Goal: Task Accomplishment & Management: Use online tool/utility

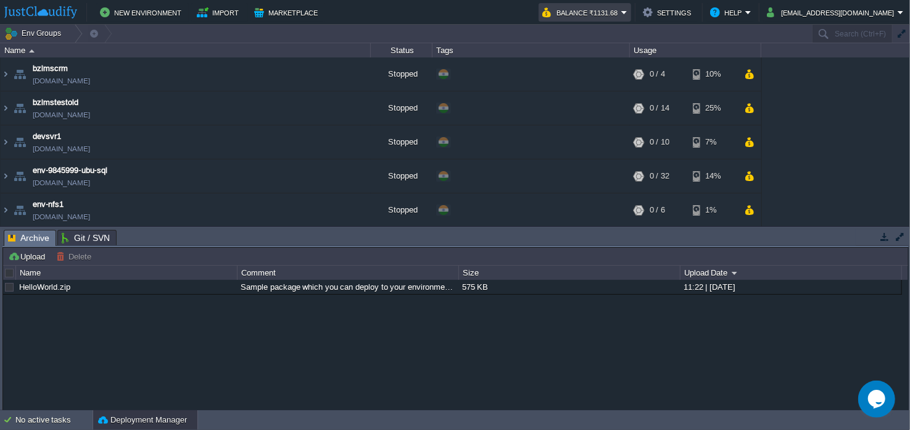
click at [618, 12] on button "Balance ₹1131.68" at bounding box center [582, 12] width 79 height 15
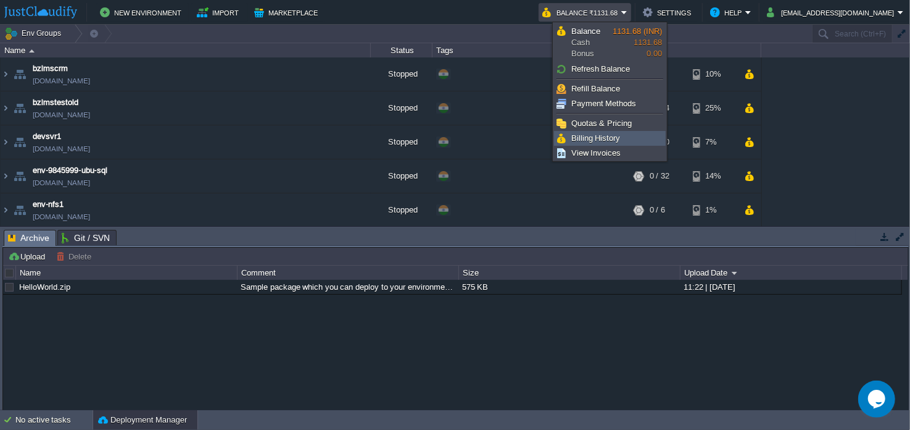
click at [593, 134] on span "Billing History" at bounding box center [596, 137] width 49 height 9
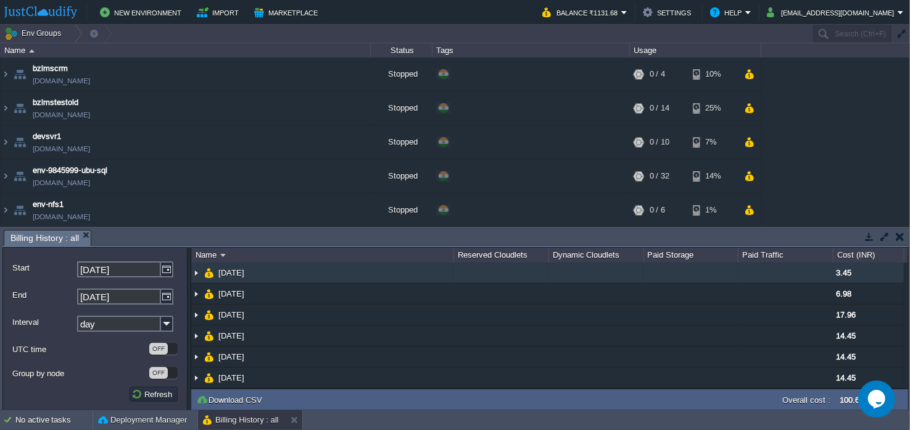
click at [195, 275] on img at bounding box center [196, 272] width 10 height 20
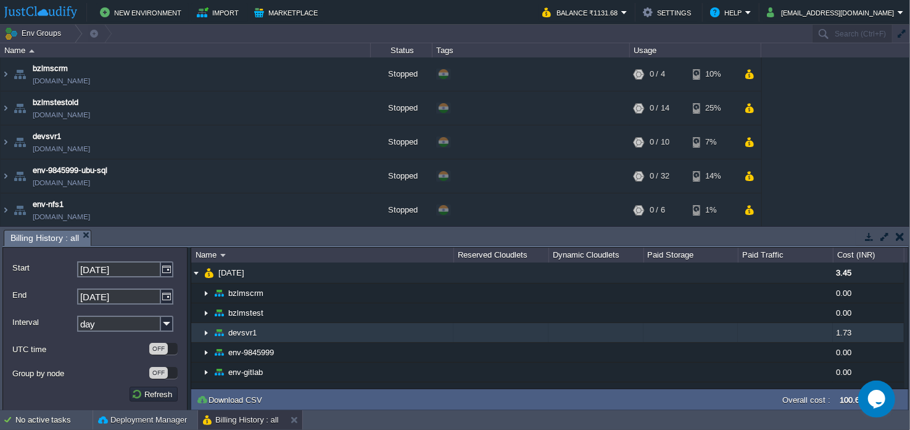
click at [204, 327] on img at bounding box center [206, 332] width 10 height 19
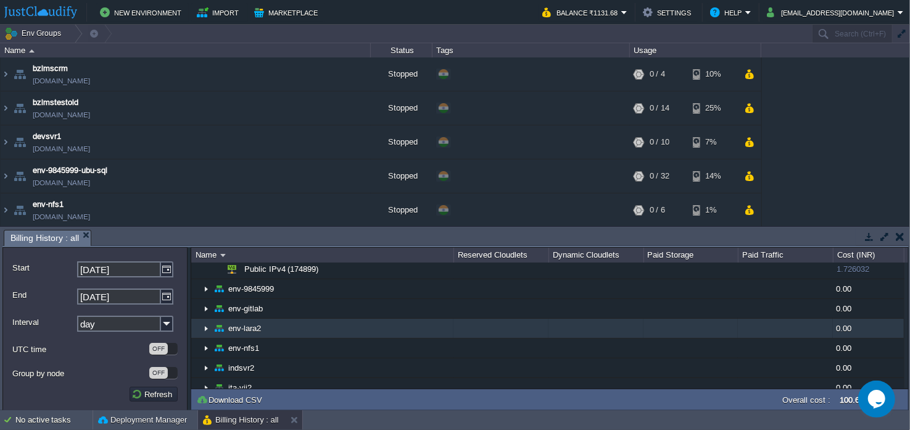
scroll to position [61, 0]
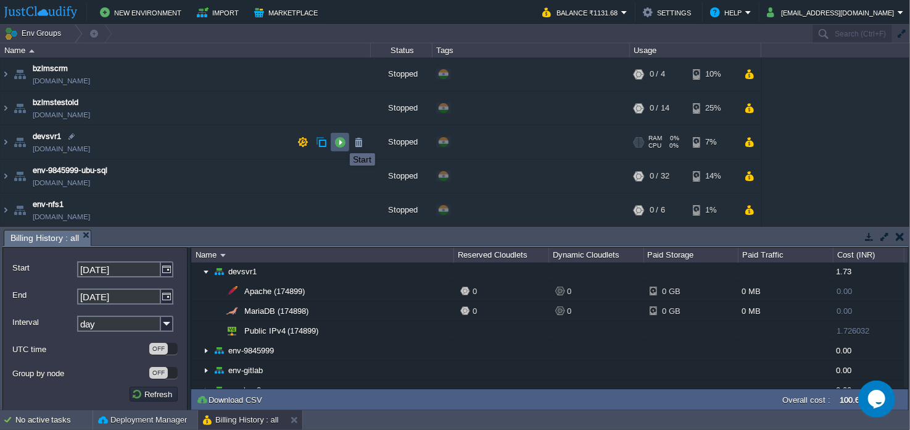
click at [341, 142] on button "button" at bounding box center [340, 141] width 11 height 11
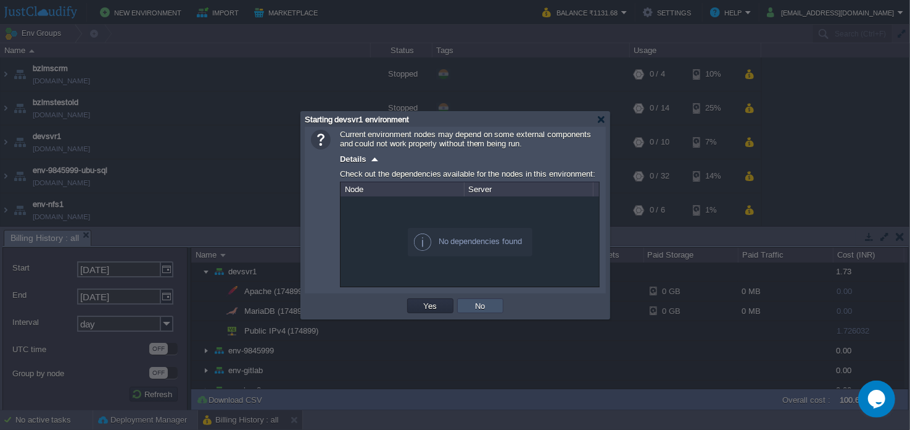
click at [485, 305] on button "No" at bounding box center [480, 305] width 17 height 11
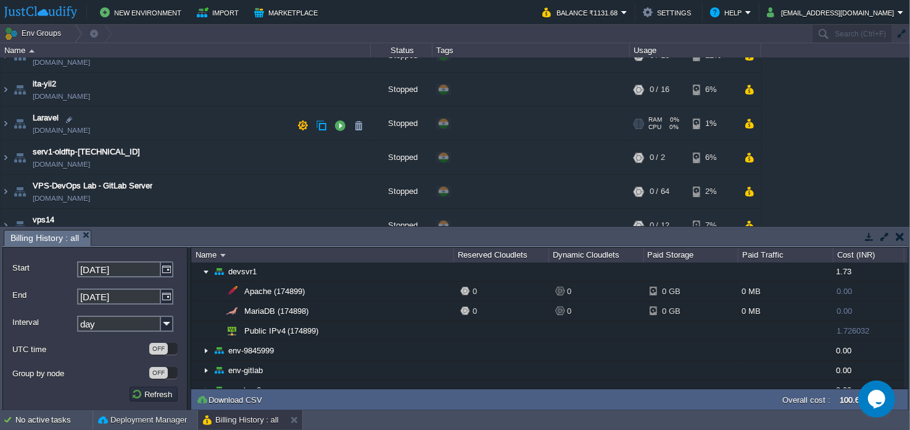
scroll to position [123, 0]
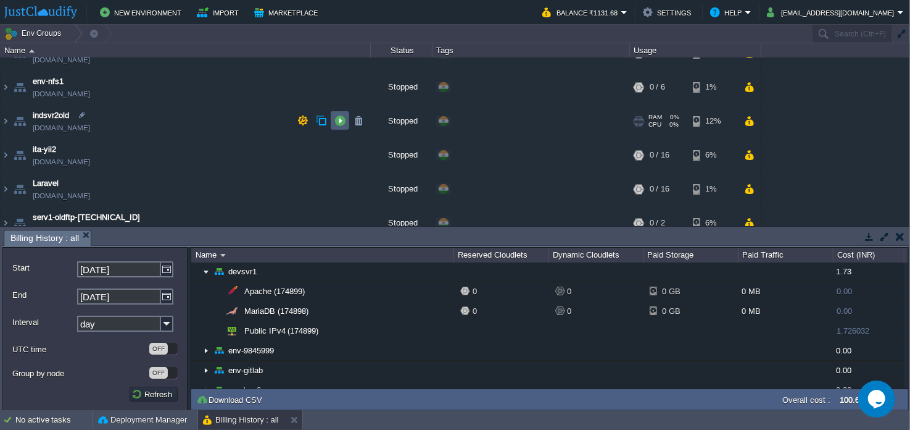
click at [336, 122] on button "button" at bounding box center [340, 120] width 11 height 11
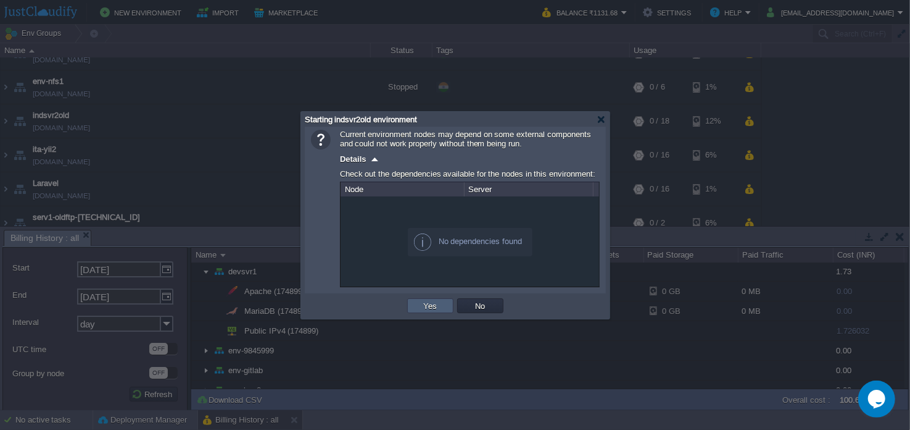
click at [427, 306] on button "Yes" at bounding box center [430, 305] width 21 height 11
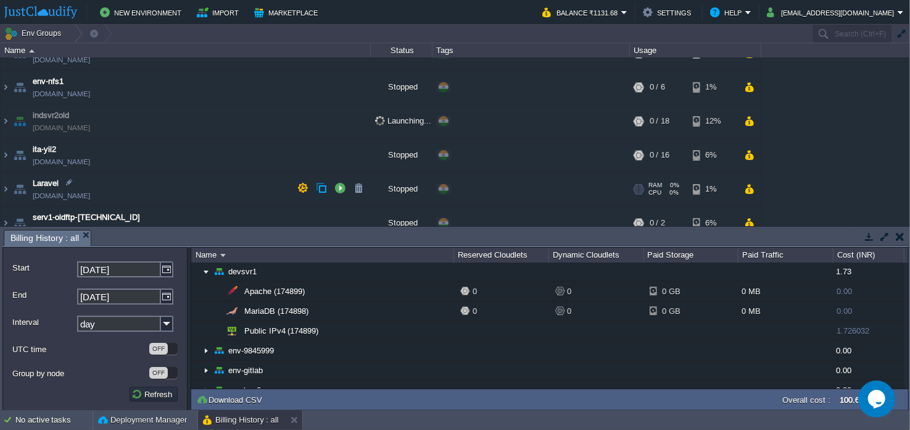
scroll to position [0, 0]
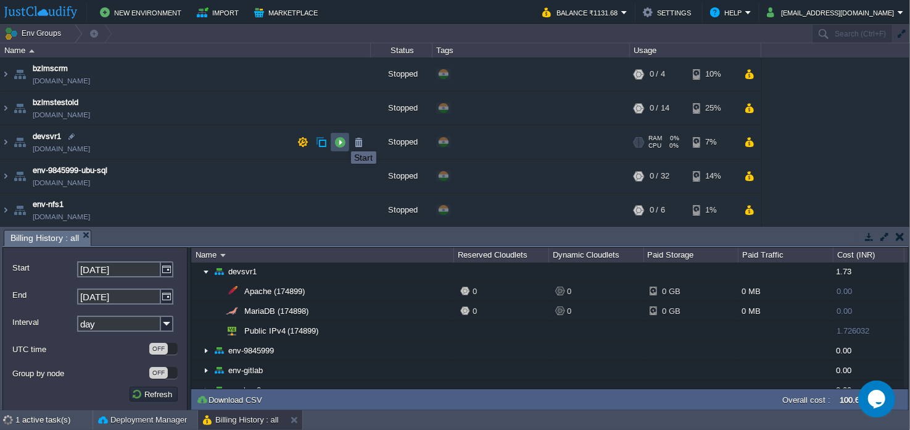
click at [342, 140] on button "button" at bounding box center [340, 141] width 11 height 11
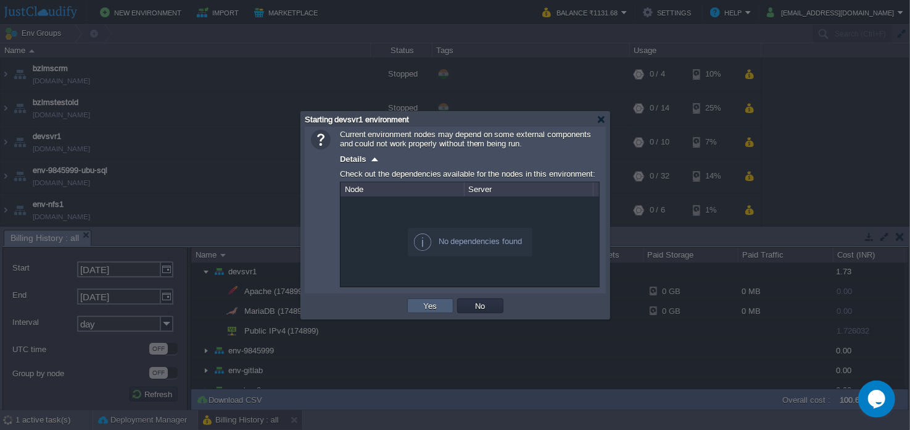
click at [433, 306] on button "Yes" at bounding box center [430, 305] width 21 height 11
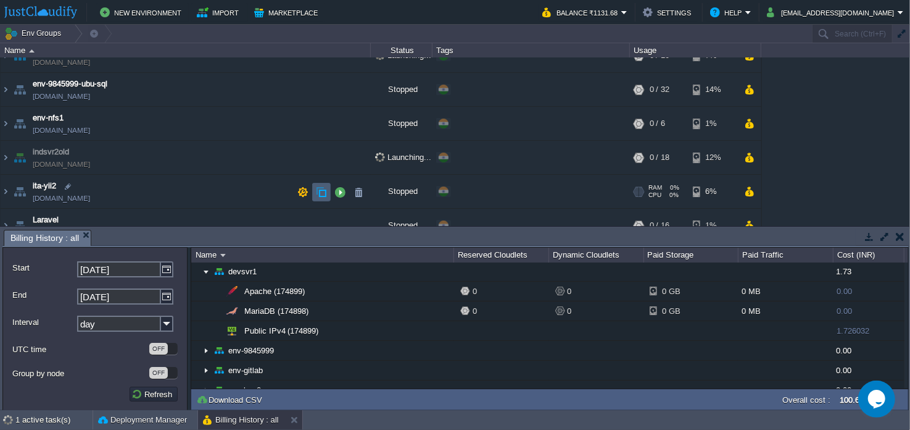
scroll to position [123, 0]
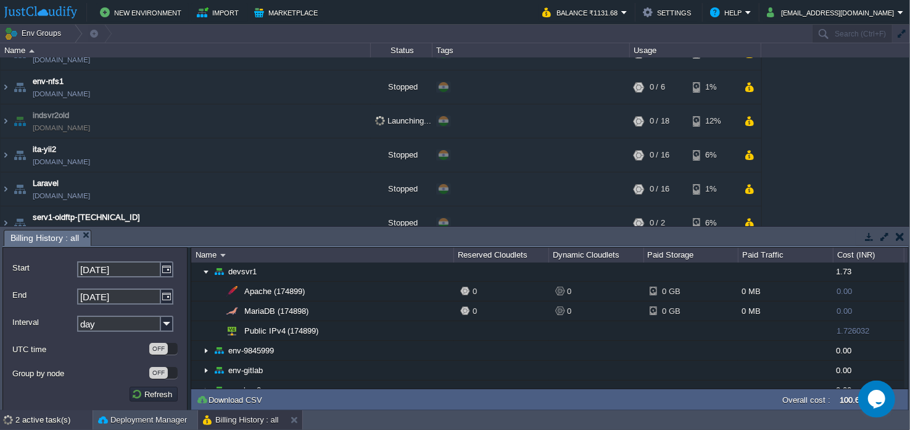
click at [44, 423] on div "2 active task(s)" at bounding box center [53, 420] width 77 height 20
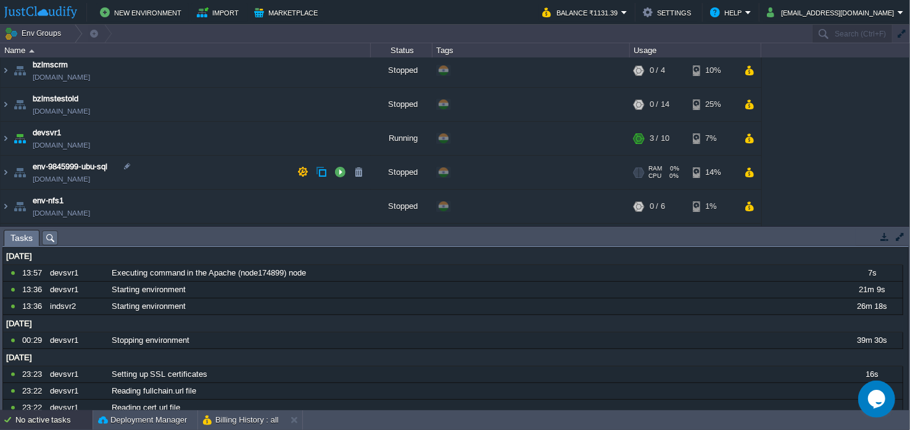
scroll to position [0, 0]
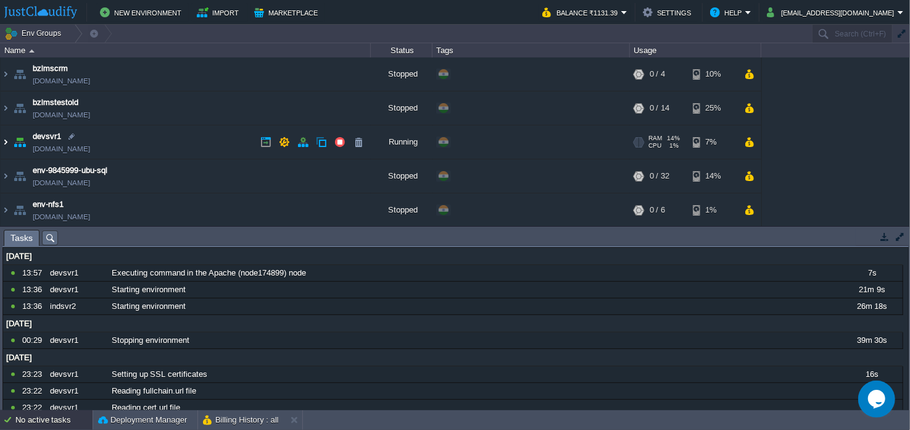
click at [6, 143] on img at bounding box center [6, 141] width 10 height 33
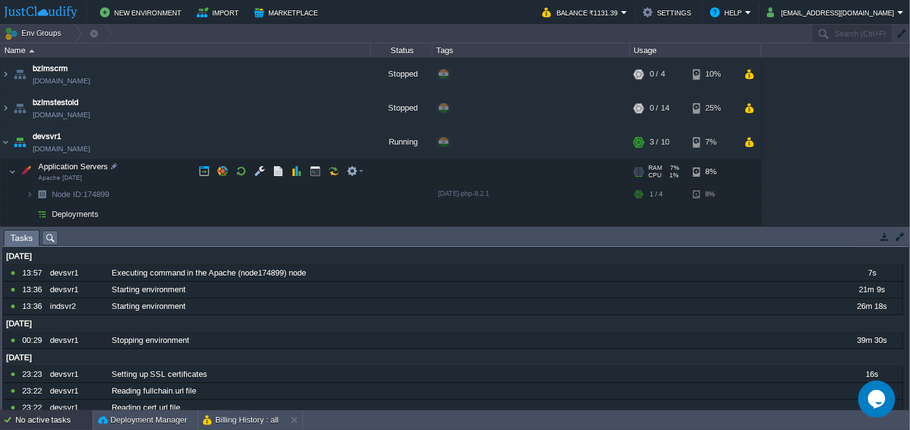
scroll to position [61, 0]
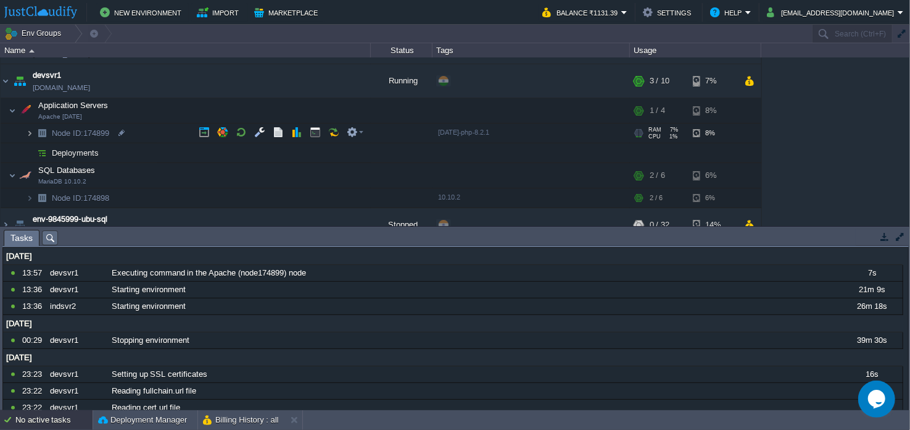
click at [27, 130] on img at bounding box center [29, 132] width 7 height 19
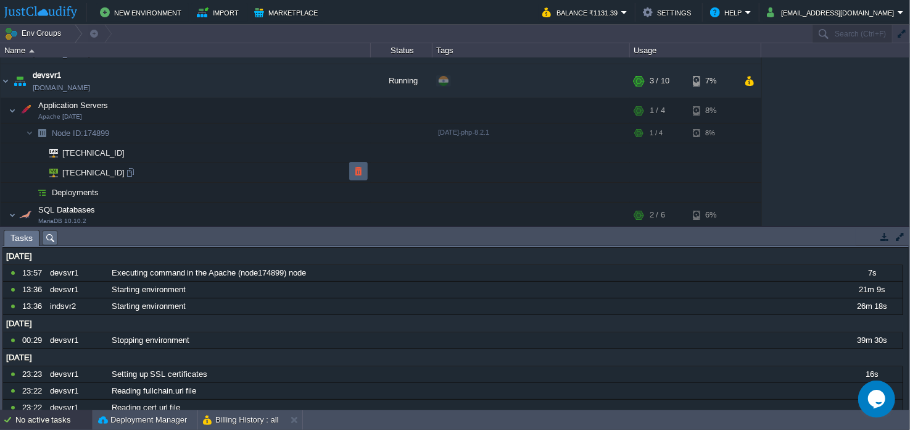
click at [356, 169] on button "button" at bounding box center [358, 170] width 11 height 11
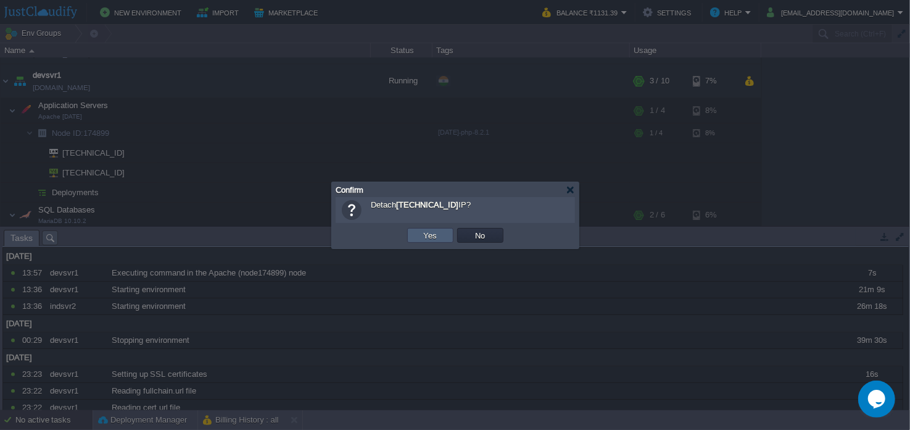
click at [425, 238] on button "Yes" at bounding box center [430, 235] width 21 height 11
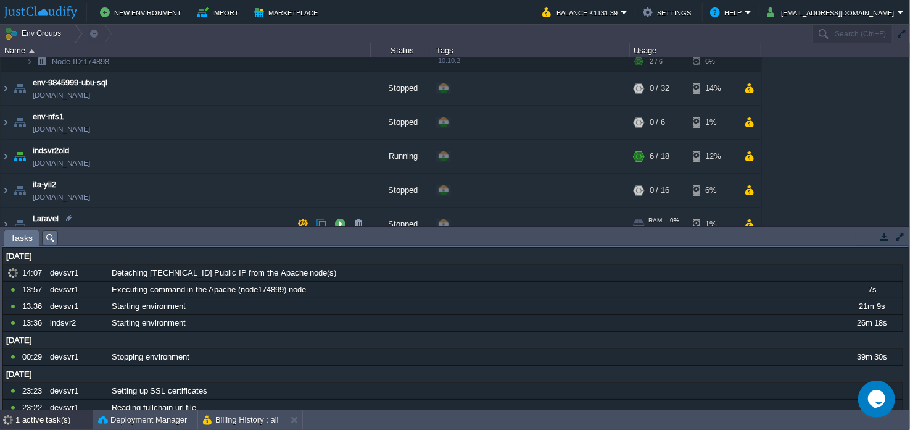
scroll to position [247, 0]
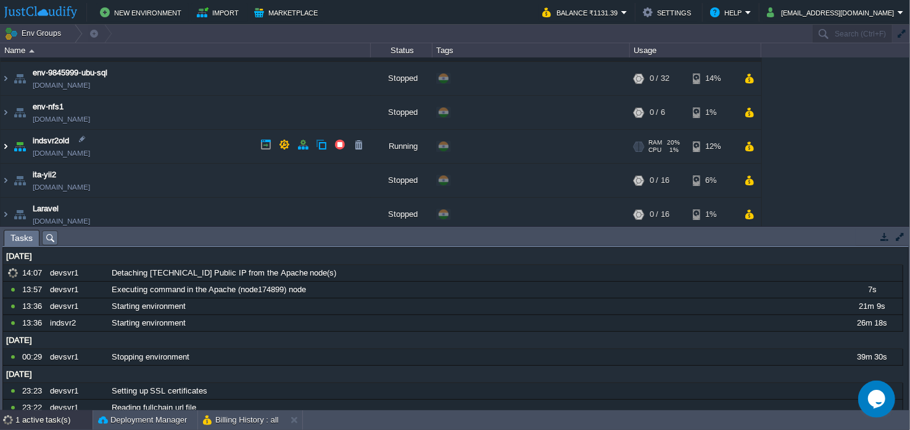
click at [6, 144] on img at bounding box center [6, 146] width 10 height 33
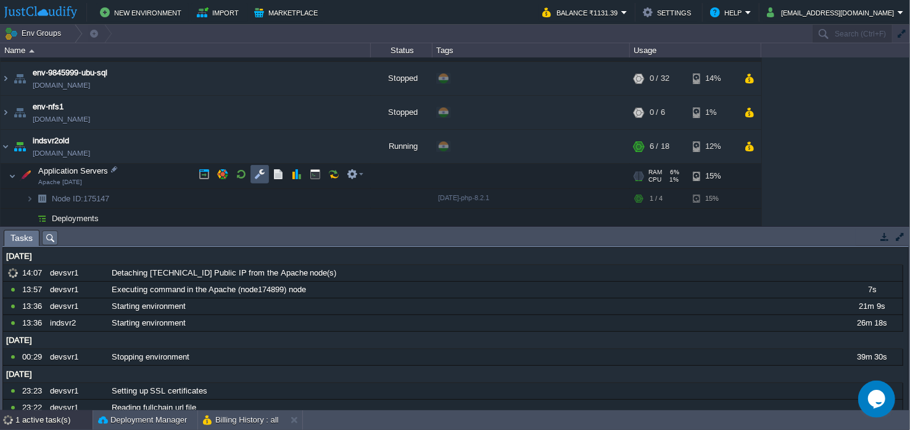
click at [259, 177] on button "button" at bounding box center [259, 174] width 11 height 11
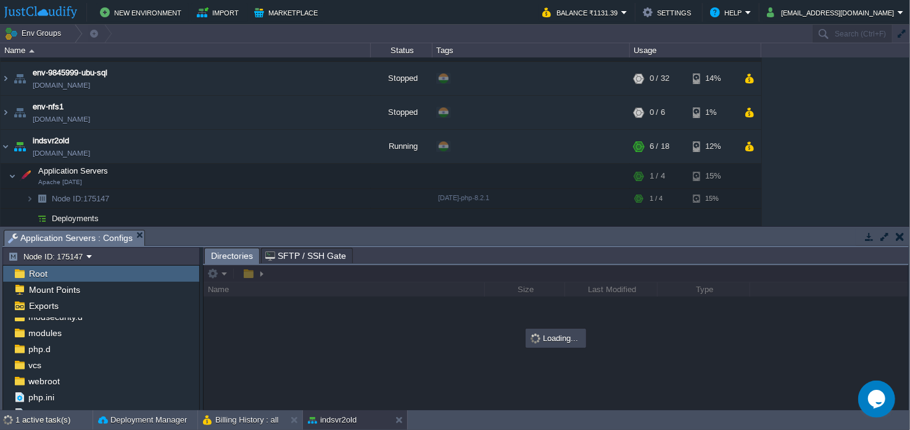
scroll to position [128, 0]
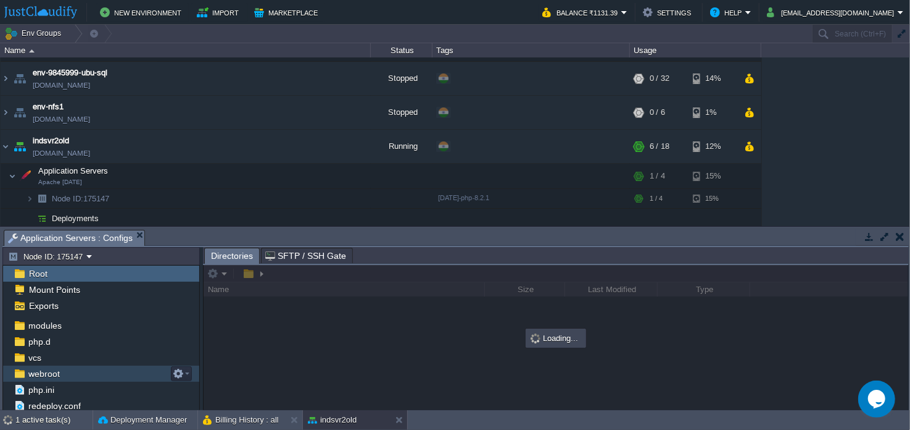
click at [110, 373] on div "webroot" at bounding box center [101, 373] width 196 height 16
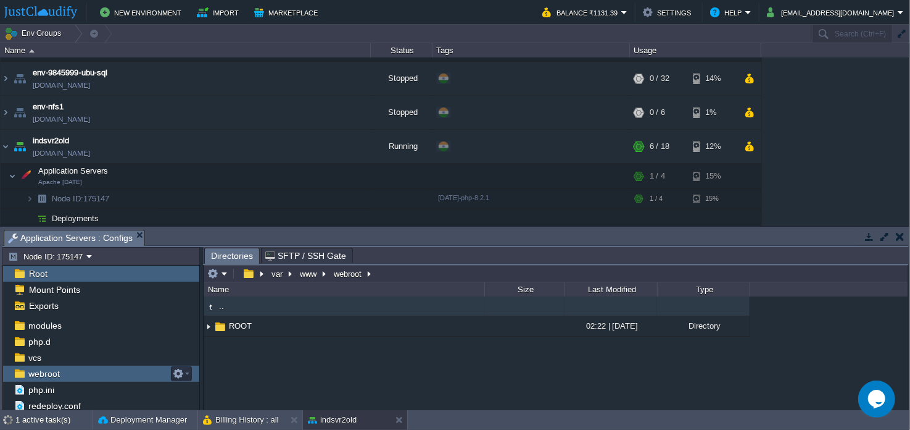
click at [106, 372] on div "webroot" at bounding box center [101, 373] width 196 height 16
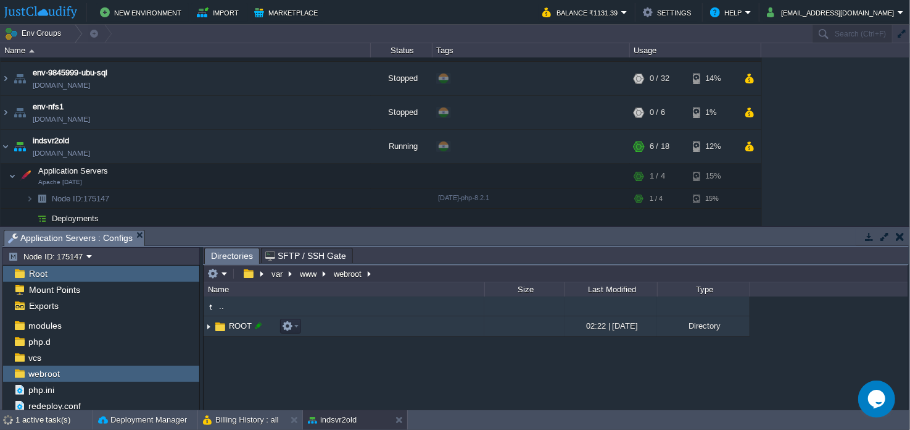
click at [253, 328] on div at bounding box center [258, 325] width 11 height 11
click at [529, 328] on td at bounding box center [525, 326] width 80 height 20
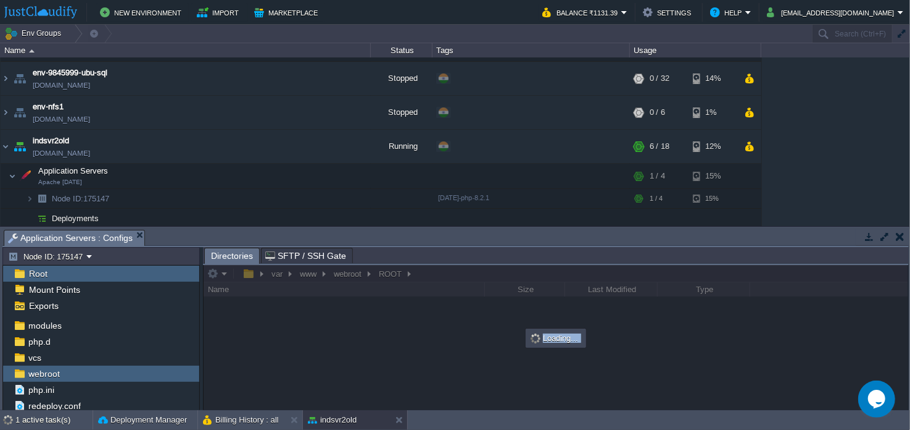
click at [529, 328] on div "Loading..." at bounding box center [556, 338] width 62 height 20
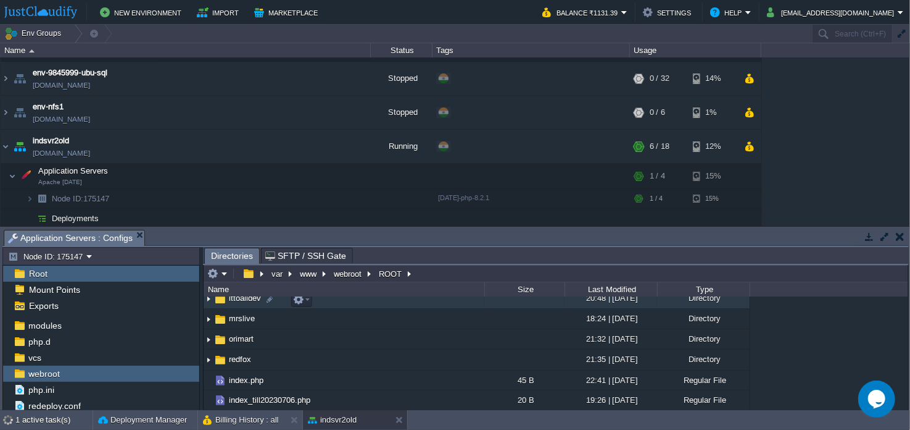
scroll to position [49, 0]
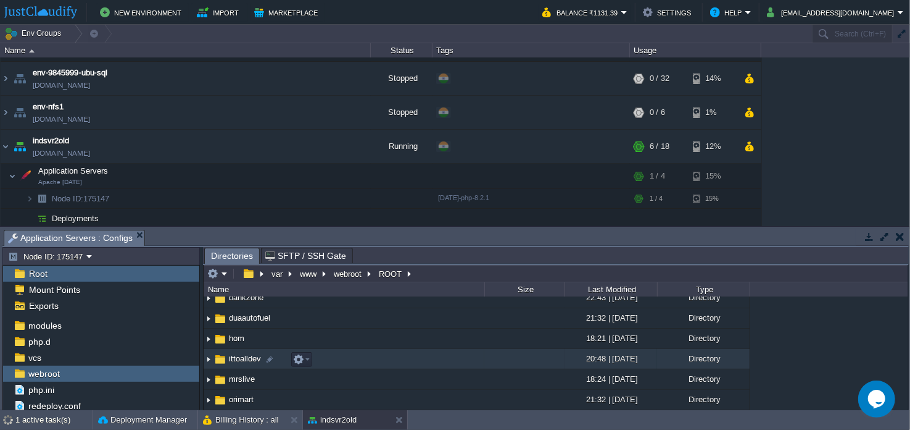
click at [391, 365] on td "ittoalldev" at bounding box center [344, 359] width 281 height 20
click at [423, 364] on td "ittoalldev" at bounding box center [344, 359] width 281 height 20
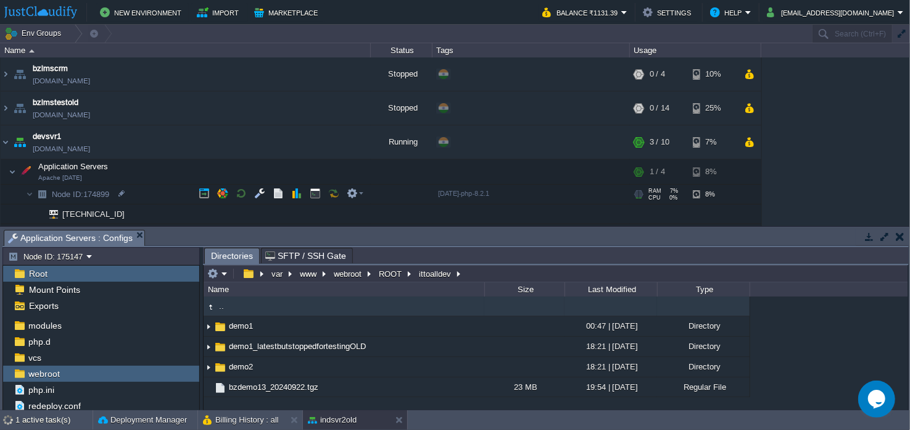
scroll to position [61, 0]
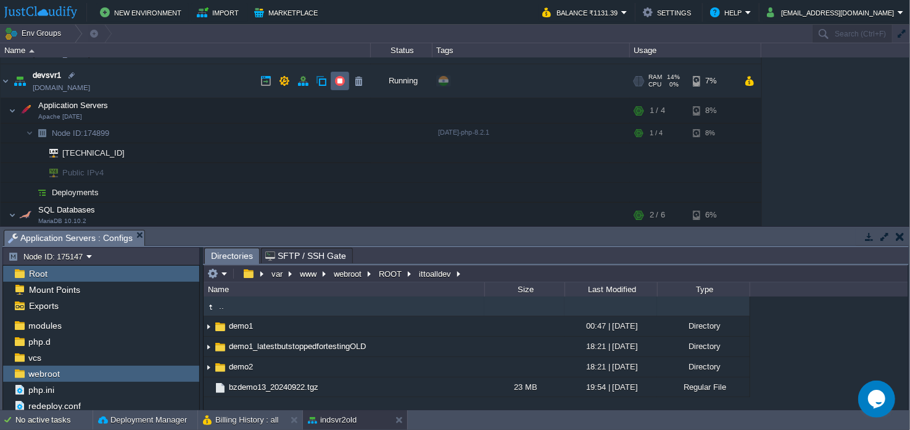
click at [337, 81] on button "button" at bounding box center [340, 80] width 11 height 11
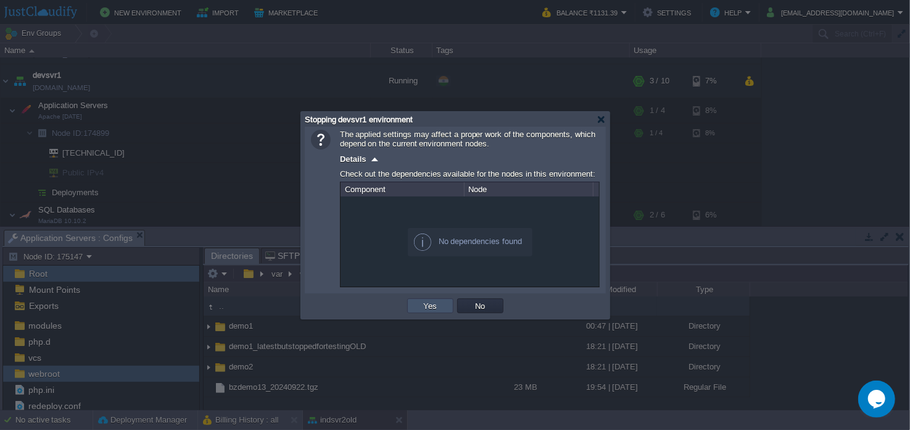
click at [431, 307] on button "Yes" at bounding box center [430, 305] width 21 height 11
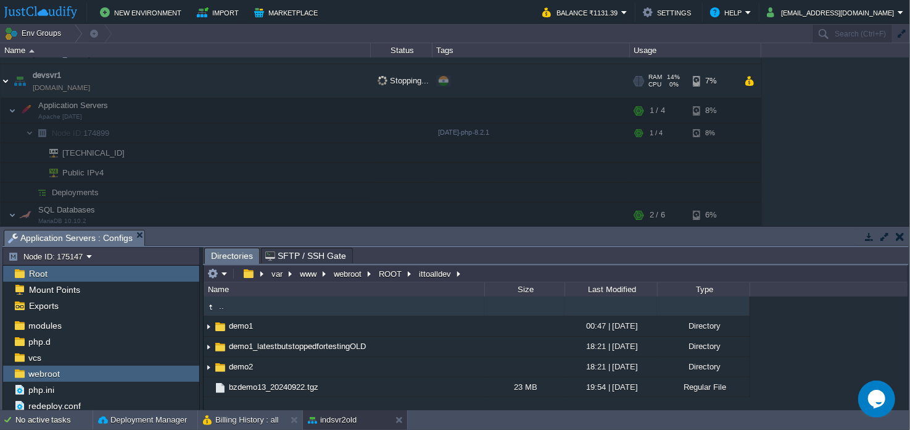
click at [2, 83] on img at bounding box center [6, 80] width 10 height 33
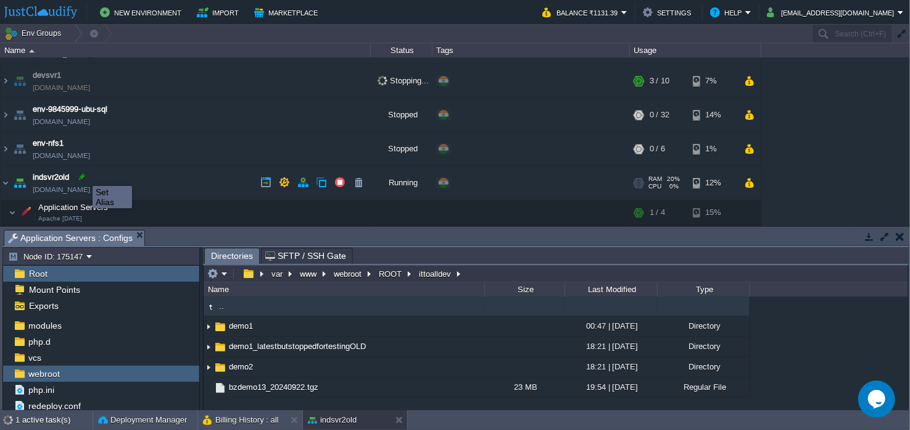
click at [83, 175] on div at bounding box center [82, 176] width 11 height 11
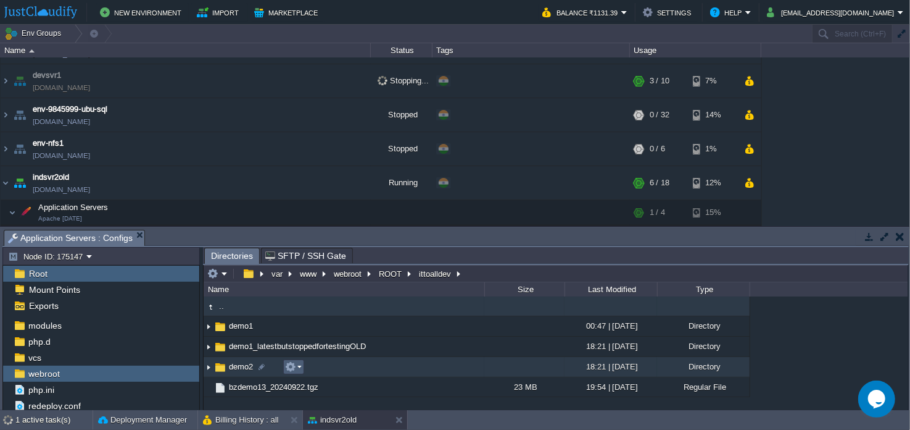
click at [300, 373] on td at bounding box center [293, 366] width 21 height 15
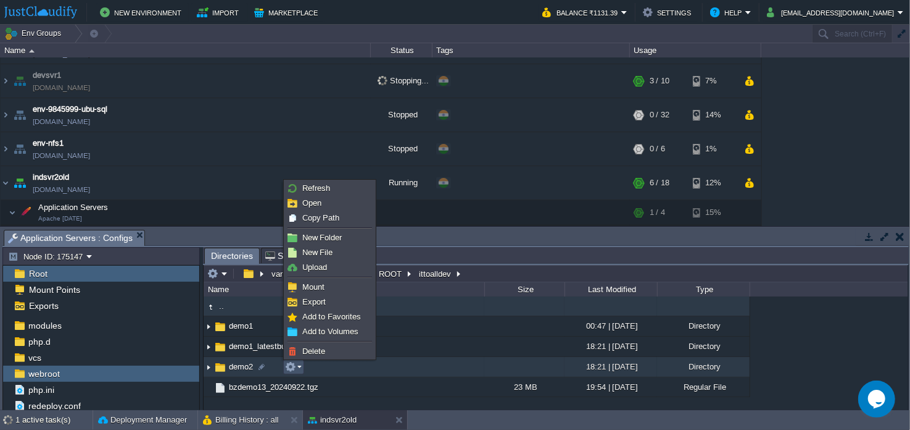
click at [793, 362] on div ".. demo1 00:47 | [DATE] Directory demo1_latestbutstoppedfortestingOLD 18:21 | […" at bounding box center [556, 353] width 705 height 114
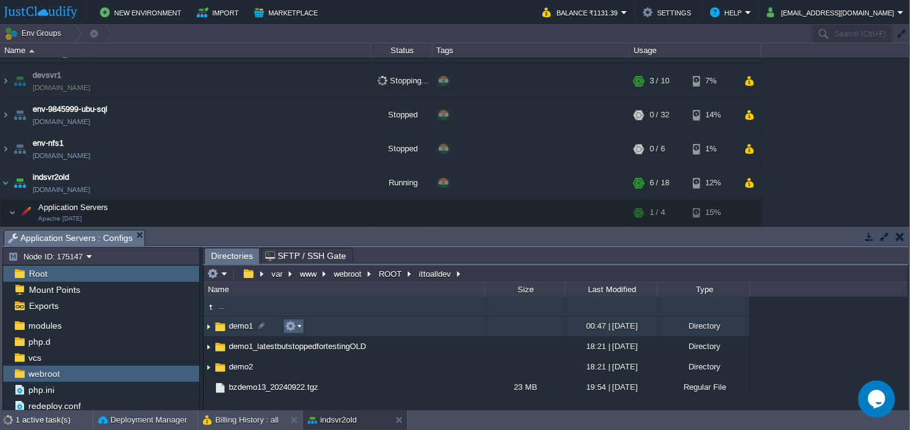
click at [299, 328] on em at bounding box center [293, 325] width 17 height 11
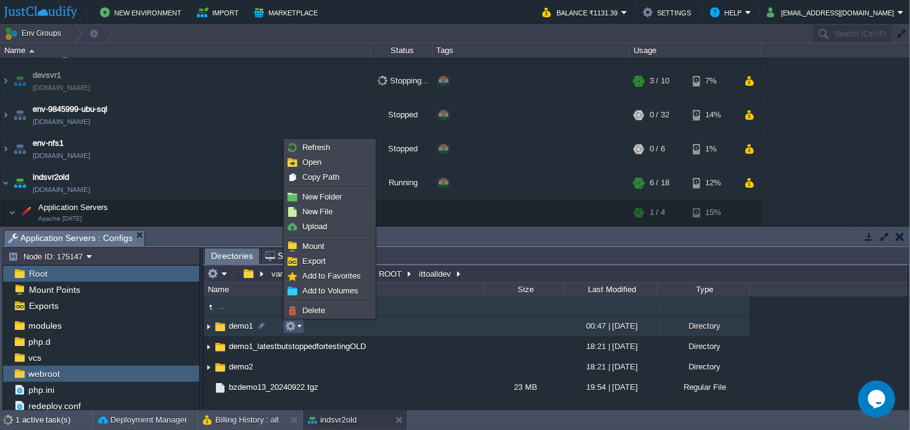
click at [781, 341] on div ".. demo1 00:47 | [DATE] Directory demo1_latestbutstoppedfortestingOLD 18:21 | […" at bounding box center [556, 353] width 705 height 114
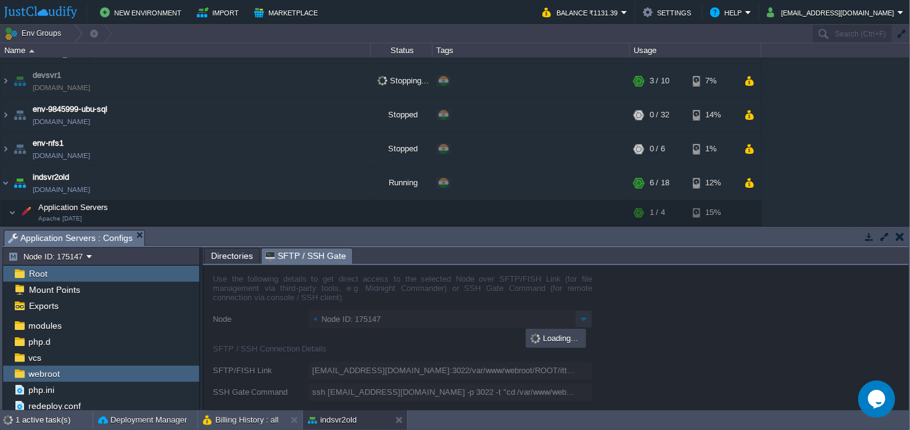
click at [314, 257] on span "SFTP / SSH Gate" at bounding box center [305, 255] width 81 height 15
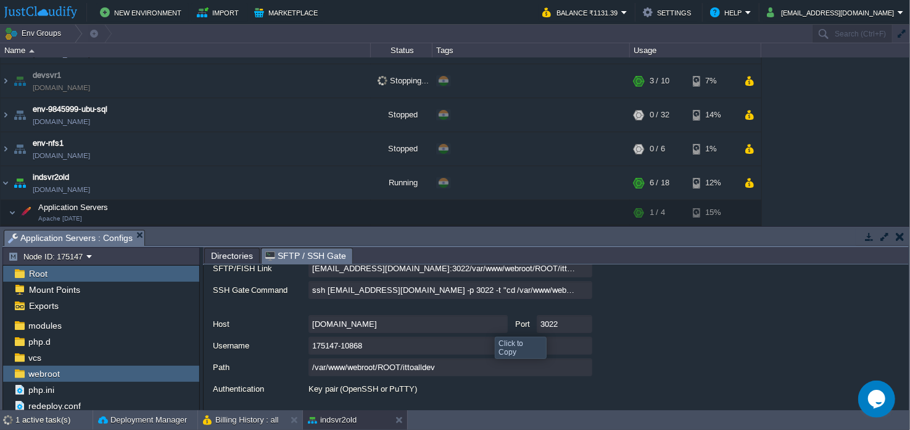
scroll to position [123, 0]
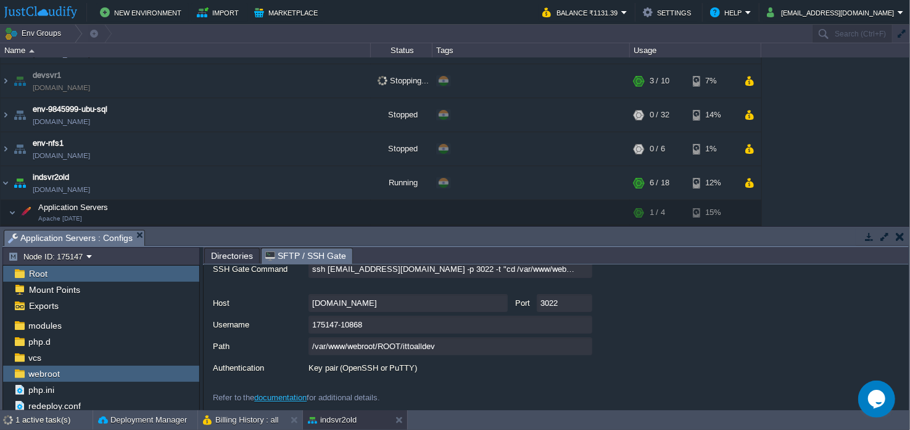
click at [501, 304] on input "[DOMAIN_NAME]" at bounding box center [408, 303] width 199 height 18
click at [583, 304] on input "3022" at bounding box center [565, 303] width 56 height 18
click at [584, 322] on input "175147-10868" at bounding box center [451, 324] width 284 height 18
type textarea "175147-10868"
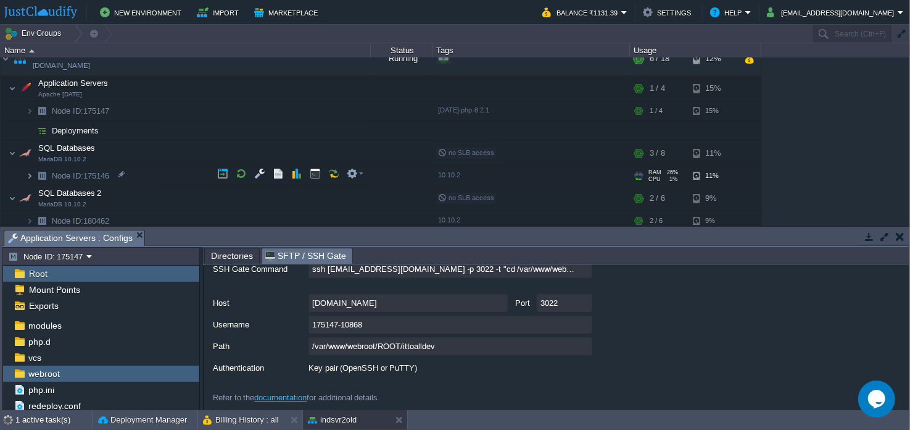
click at [32, 175] on img at bounding box center [29, 175] width 7 height 19
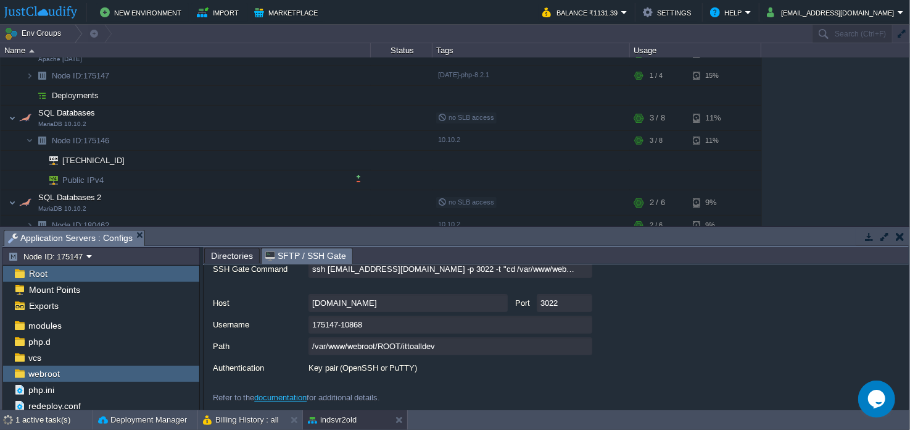
scroll to position [247, 0]
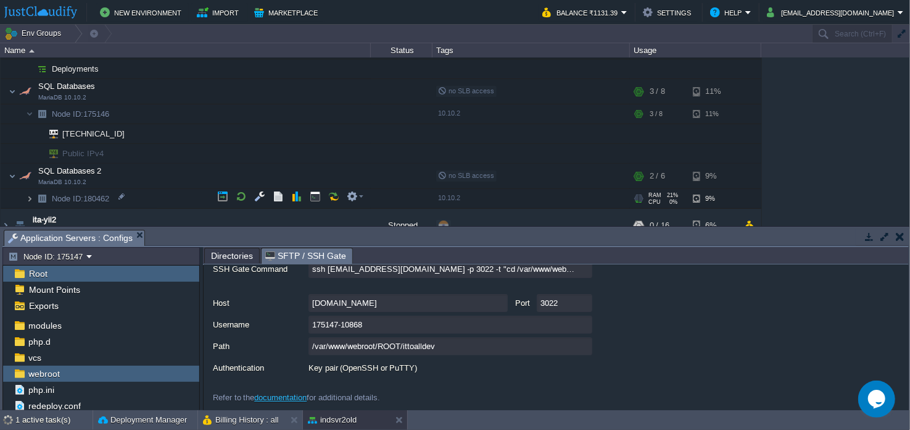
click at [30, 198] on img at bounding box center [29, 198] width 7 height 19
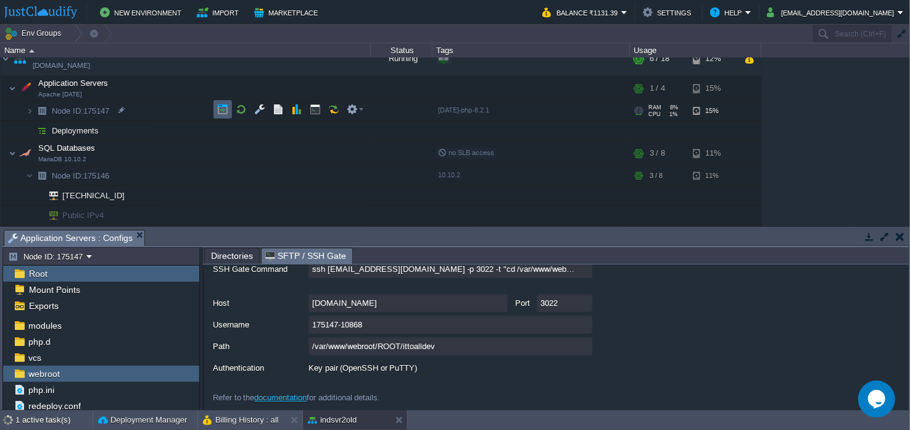
scroll to position [123, 0]
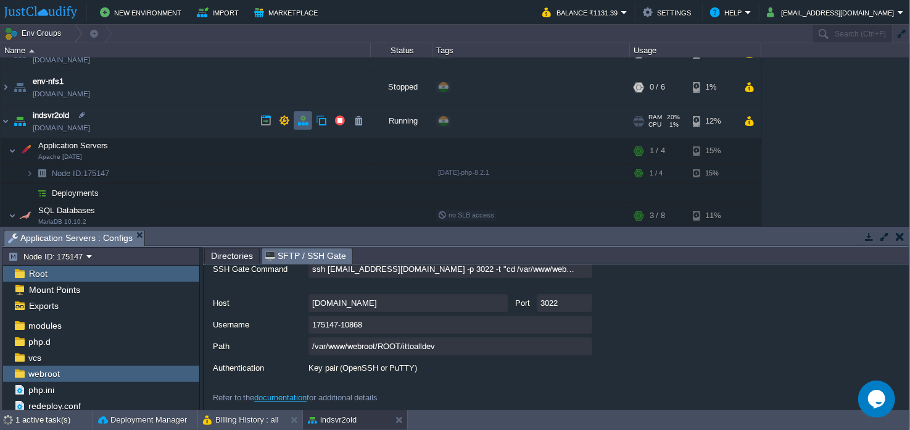
click at [302, 117] on button "button" at bounding box center [303, 120] width 11 height 11
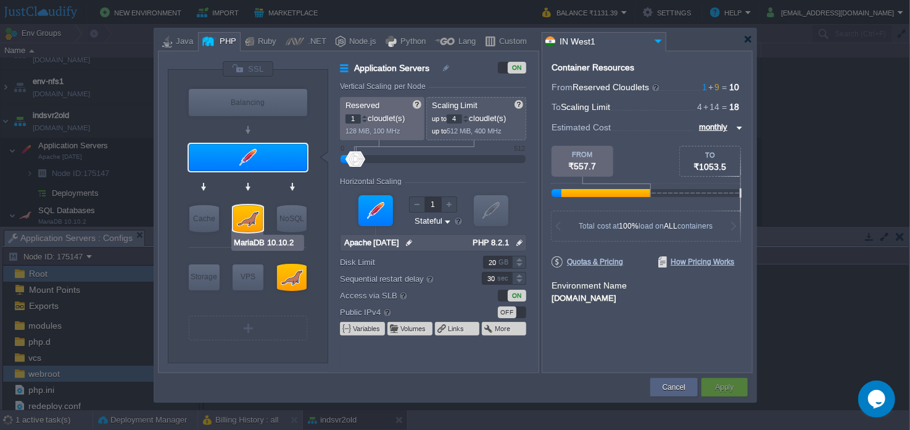
click at [246, 220] on div at bounding box center [248, 218] width 30 height 27
type input "SQL Databases"
type input "6"
type input "8"
type input "MariaDB 10.10.2"
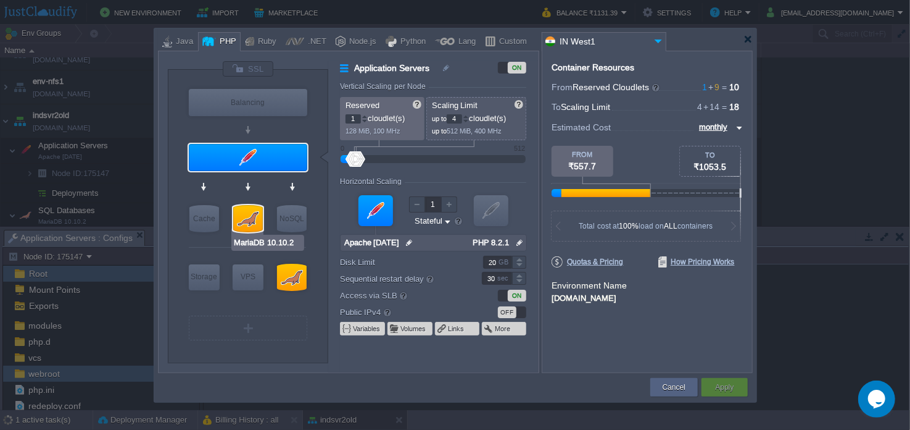
type input "null"
type input "10.10.2"
type input "Stateless"
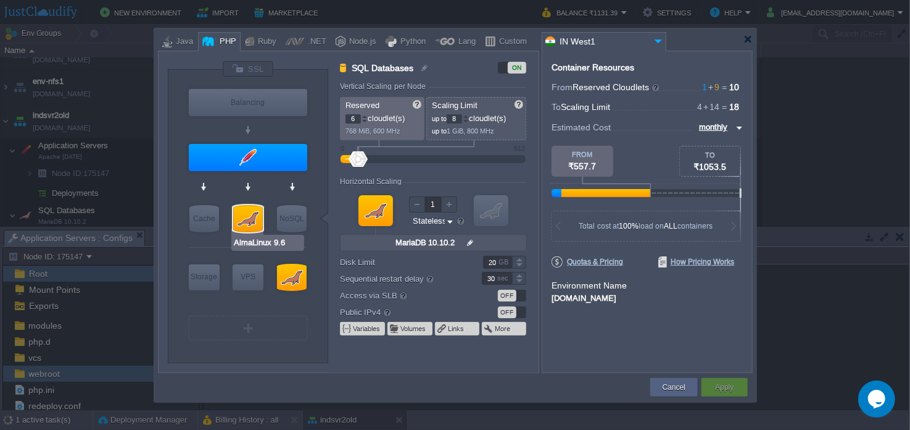
type input "MariaDB 10.10.2"
click at [518, 296] on div "OFF" at bounding box center [512, 295] width 28 height 12
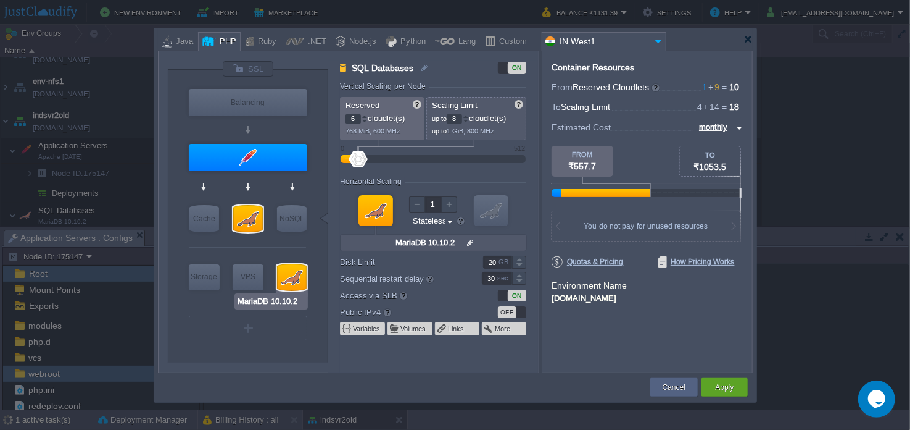
click at [303, 277] on div at bounding box center [292, 277] width 30 height 27
type input "SQL Databases 2"
type input "3"
type input "6"
type input "null"
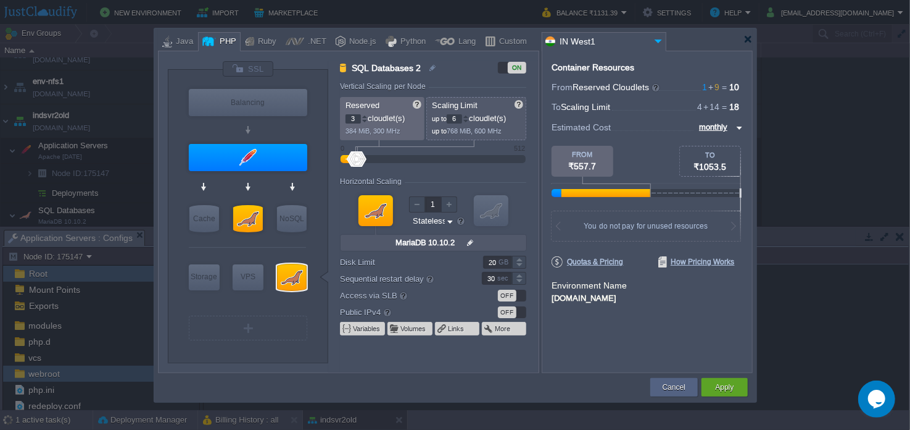
click at [522, 296] on div "OFF" at bounding box center [512, 295] width 28 height 12
click at [721, 386] on button "Apply" at bounding box center [724, 387] width 19 height 12
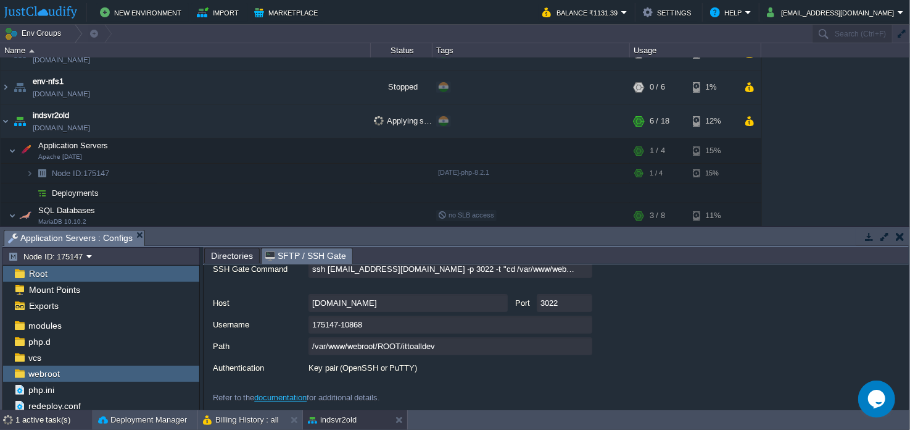
click at [60, 420] on div "1 active task(s)" at bounding box center [53, 420] width 77 height 20
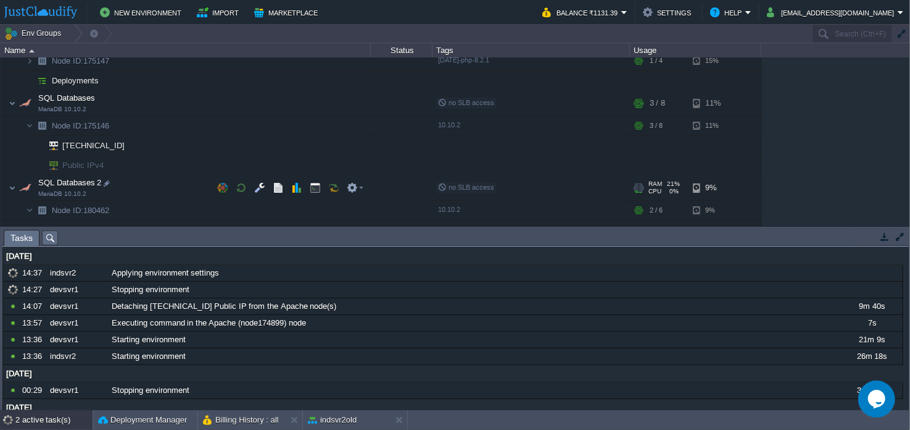
scroll to position [247, 0]
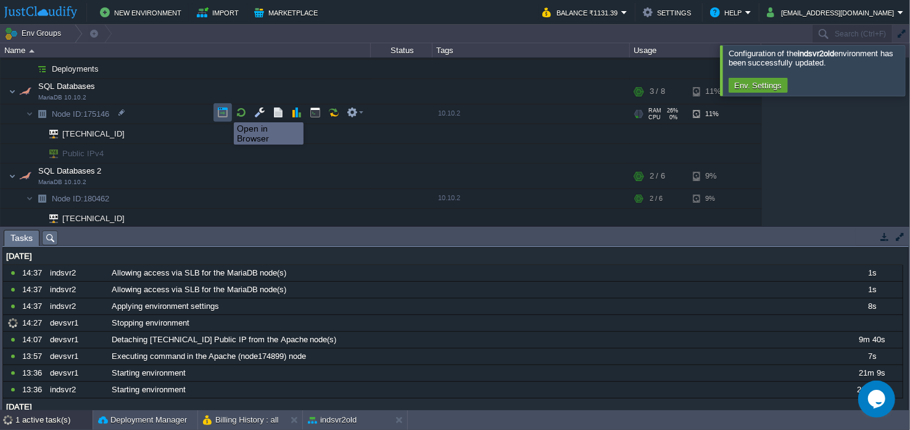
click at [225, 111] on button "button" at bounding box center [222, 112] width 11 height 11
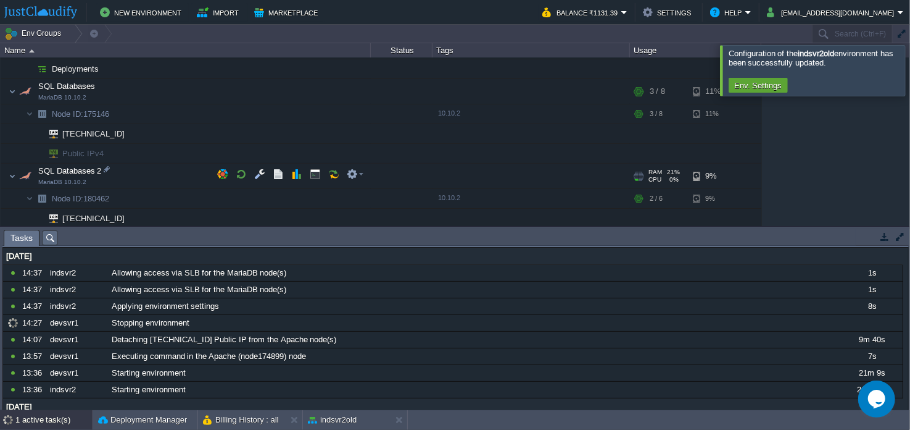
click at [553, 173] on div at bounding box center [532, 176] width 198 height 25
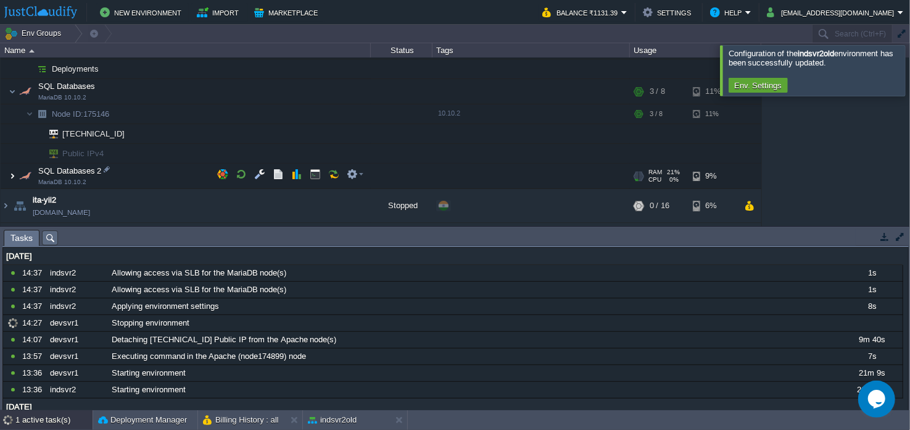
click at [14, 170] on img at bounding box center [12, 176] width 7 height 25
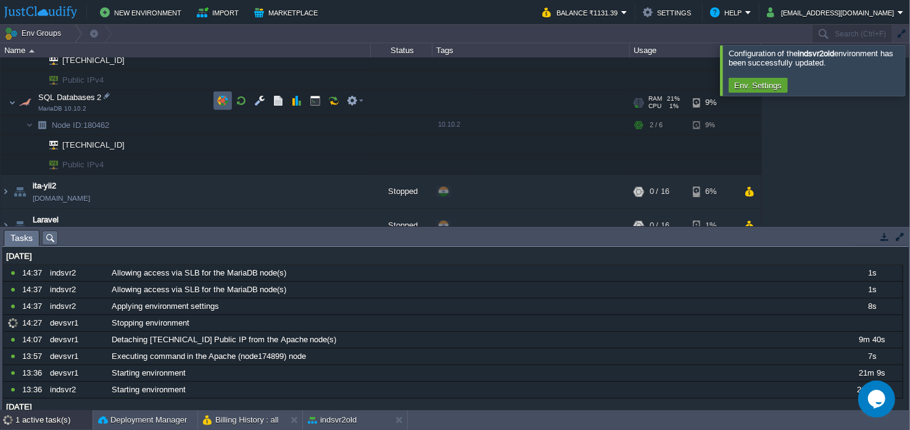
scroll to position [308, 0]
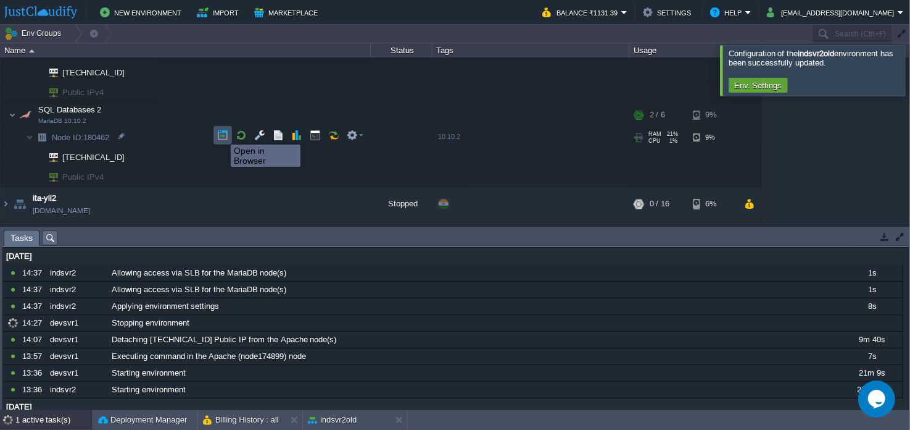
click at [222, 133] on button "button" at bounding box center [222, 135] width 11 height 11
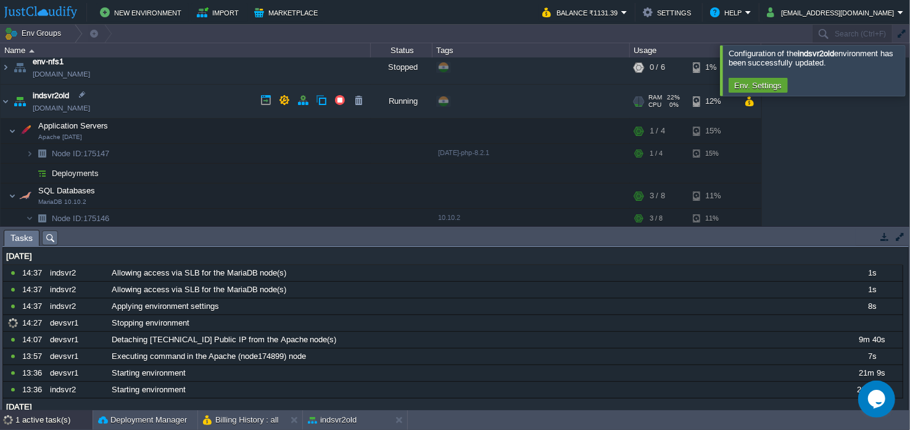
scroll to position [123, 0]
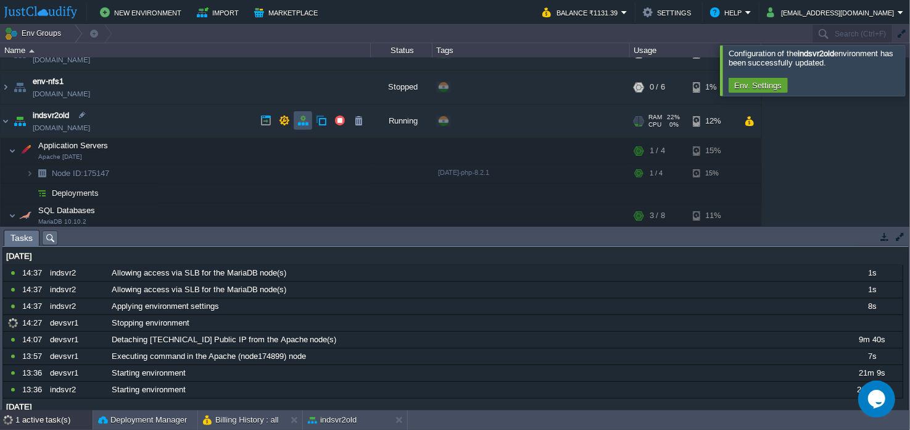
click at [301, 122] on button "button" at bounding box center [303, 120] width 11 height 11
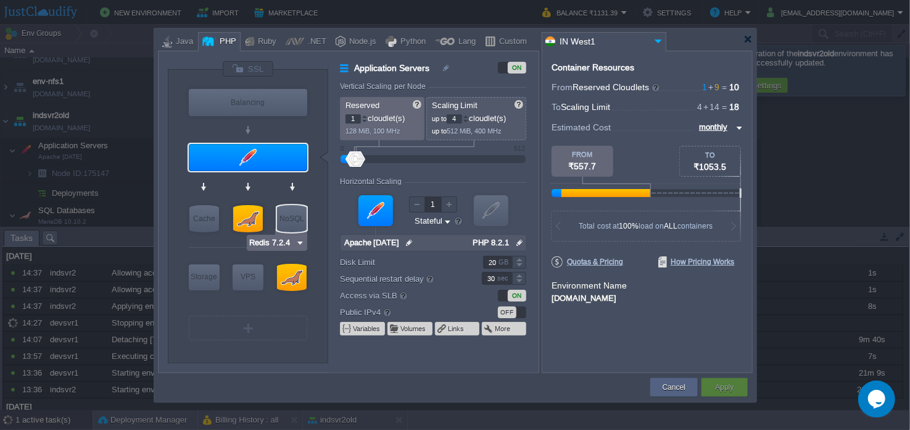
type input "MariaDB 10.10.2"
click at [243, 222] on div at bounding box center [248, 218] width 30 height 27
type input "SQL Databases"
type input "6"
type input "8"
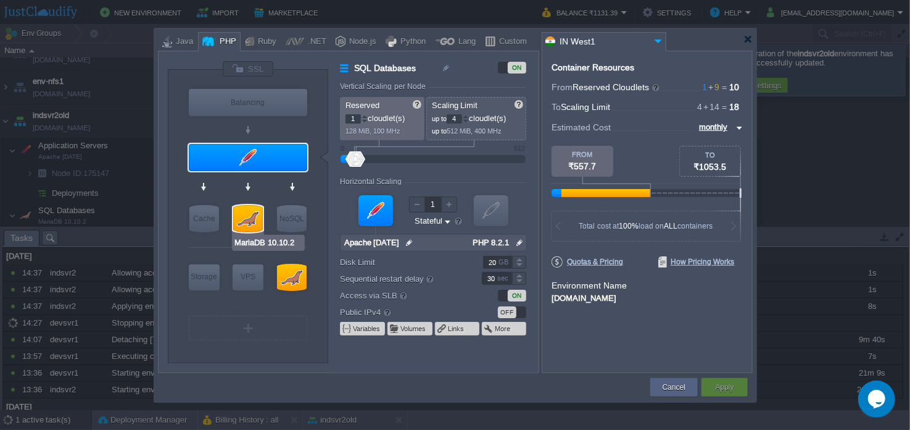
type input "MariaDB 10.10.2"
type input "null"
type input "10.10.2"
type input "Stateless"
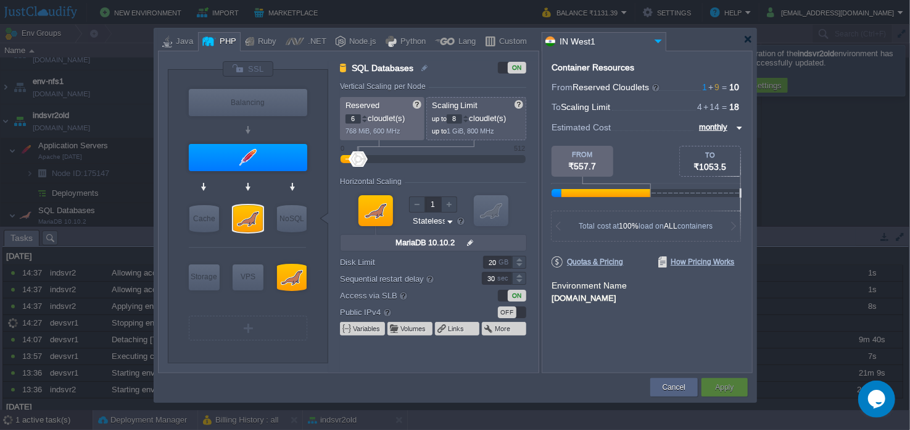
click at [504, 296] on div "ON" at bounding box center [512, 295] width 28 height 12
click at [294, 281] on div at bounding box center [292, 277] width 30 height 27
type input "SQL Databases 2"
type input "3"
type input "6"
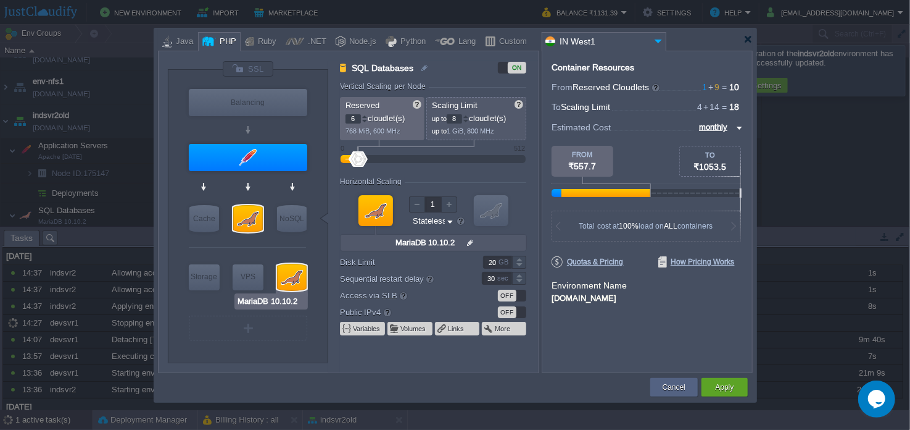
type input "null"
click at [501, 298] on div "ON" at bounding box center [512, 295] width 28 height 12
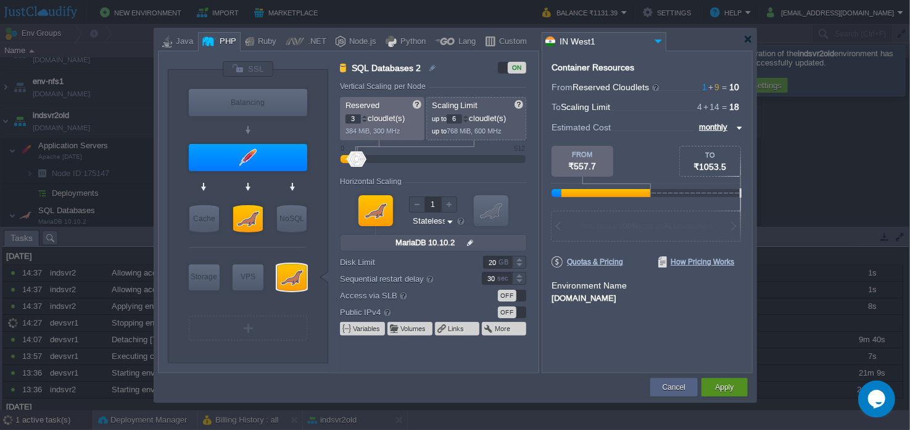
click at [744, 381] on div "Apply" at bounding box center [725, 387] width 46 height 19
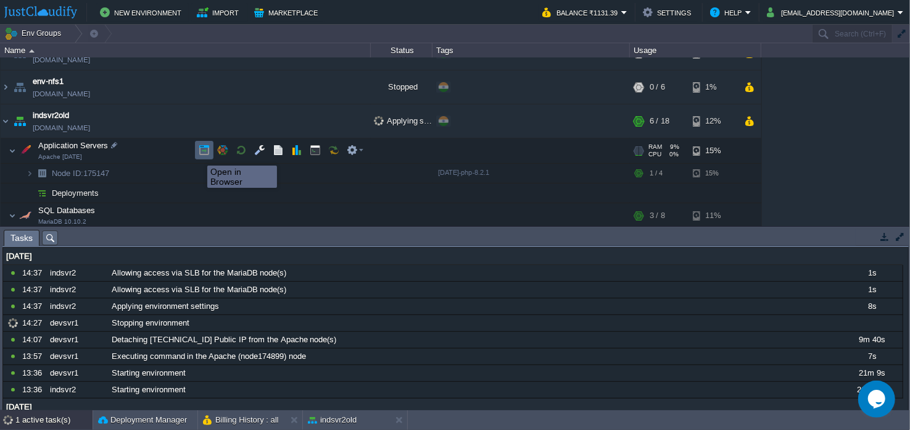
click at [199, 154] on button "button" at bounding box center [204, 149] width 11 height 11
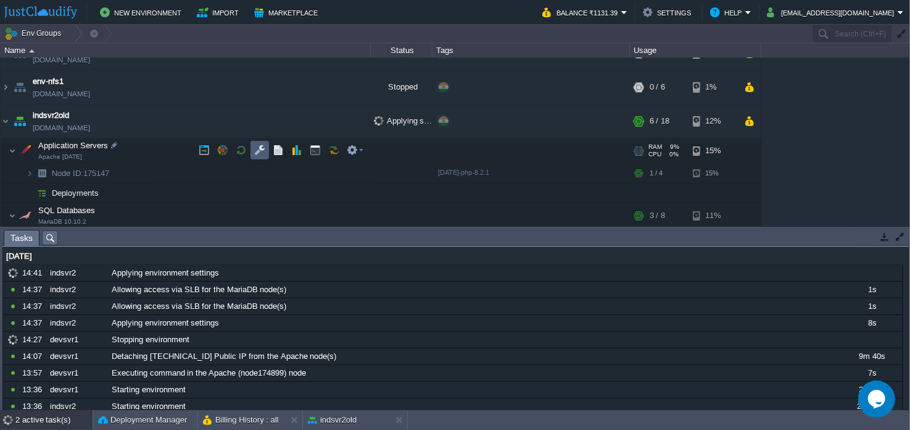
click at [259, 151] on button "button" at bounding box center [259, 149] width 11 height 11
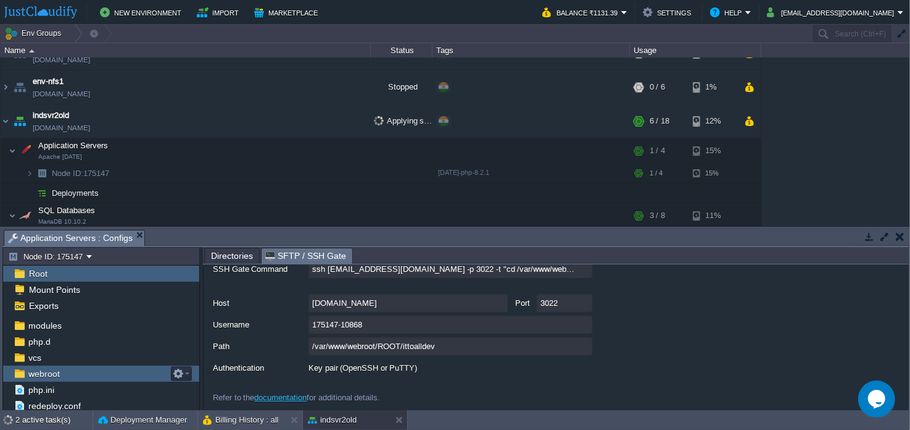
click at [110, 371] on div "webroot" at bounding box center [101, 373] width 196 height 16
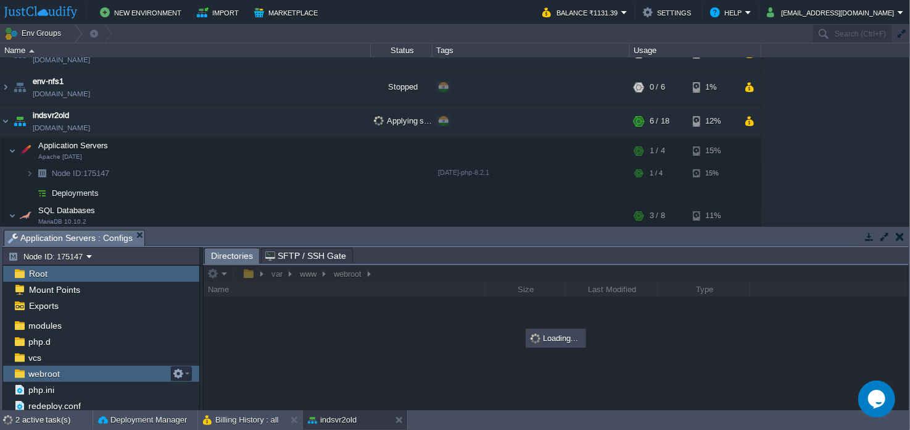
click at [110, 371] on div "webroot" at bounding box center [101, 373] width 196 height 16
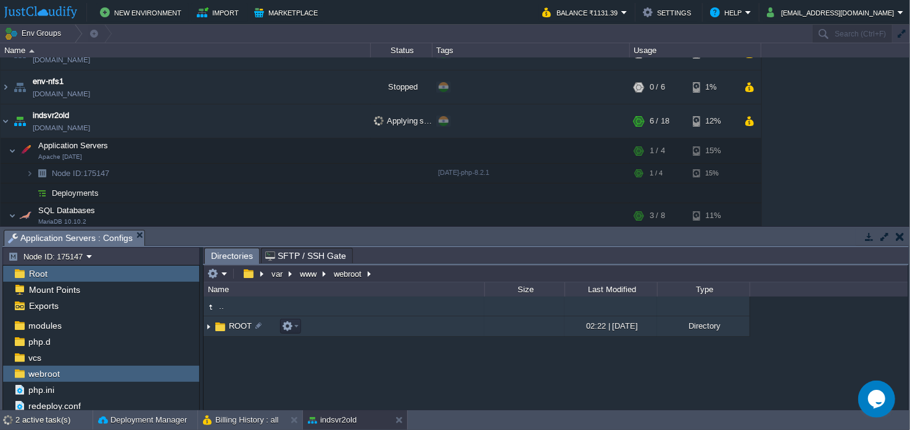
click at [391, 324] on td "ROOT" at bounding box center [344, 326] width 281 height 20
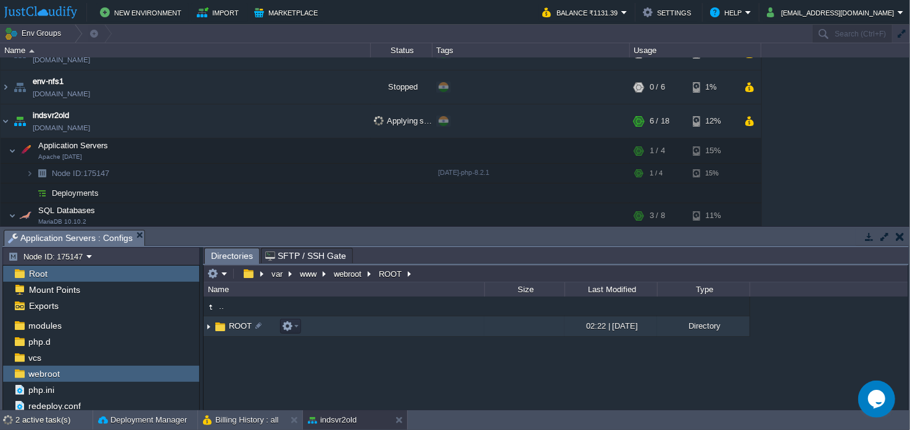
click at [391, 324] on td "ROOT" at bounding box center [344, 326] width 281 height 20
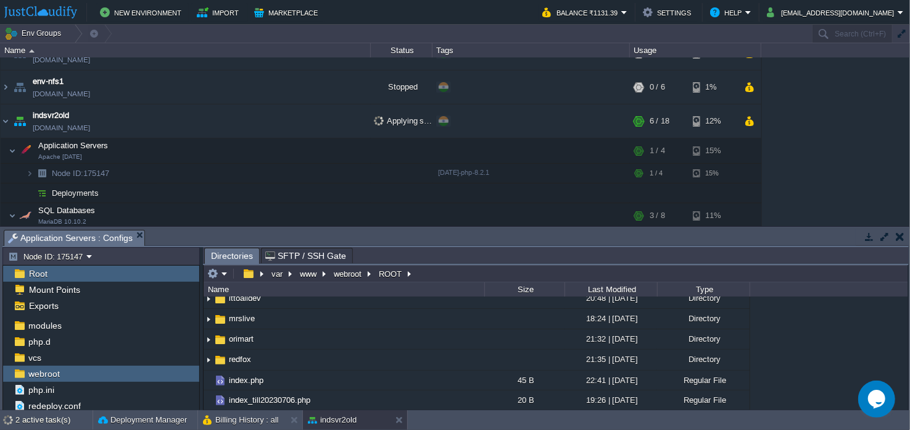
scroll to position [110, 0]
click at [417, 308] on td "ittoalldev" at bounding box center [344, 298] width 281 height 20
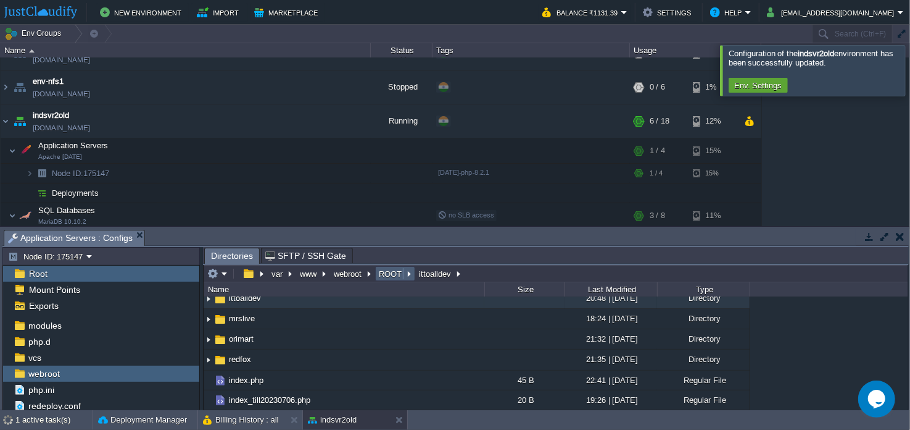
click at [390, 272] on button "ROOT" at bounding box center [391, 273] width 28 height 11
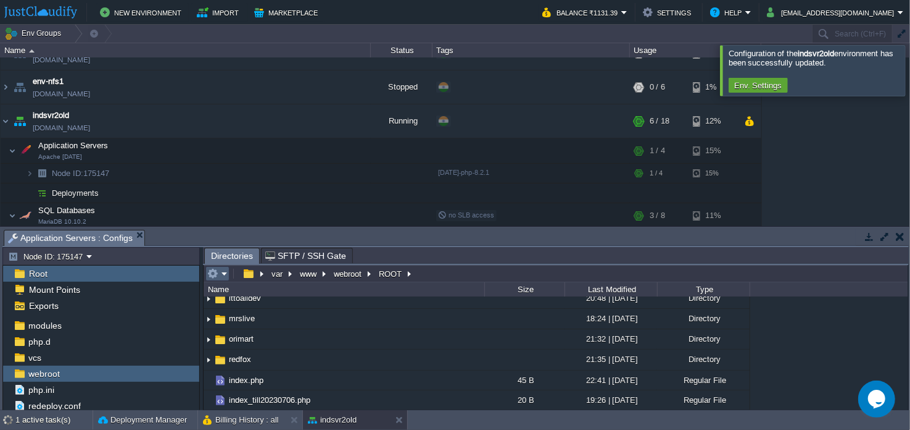
click at [224, 271] on em at bounding box center [217, 273] width 20 height 11
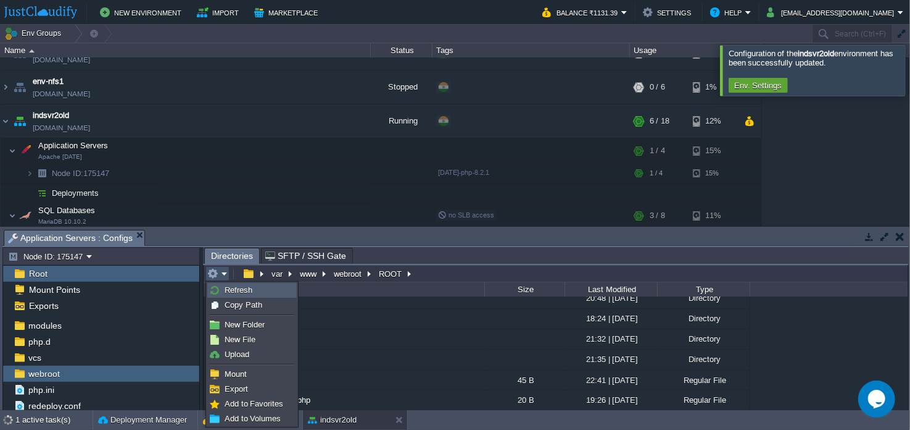
click at [223, 293] on link "Refresh" at bounding box center [252, 290] width 88 height 14
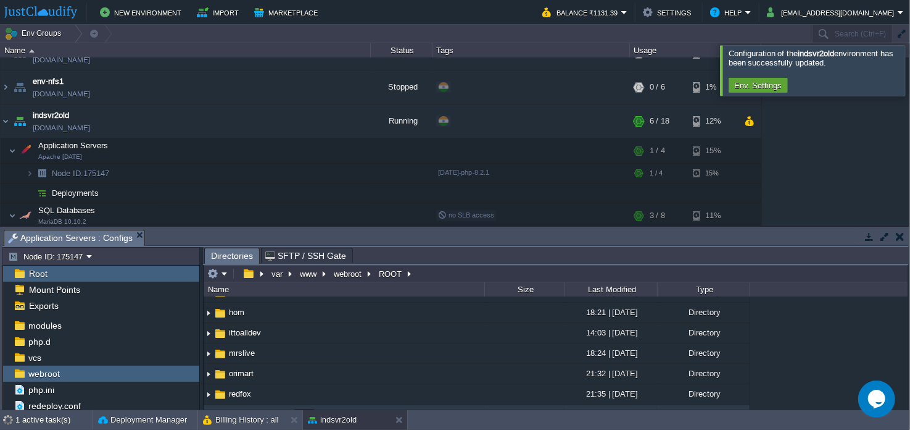
scroll to position [130, 0]
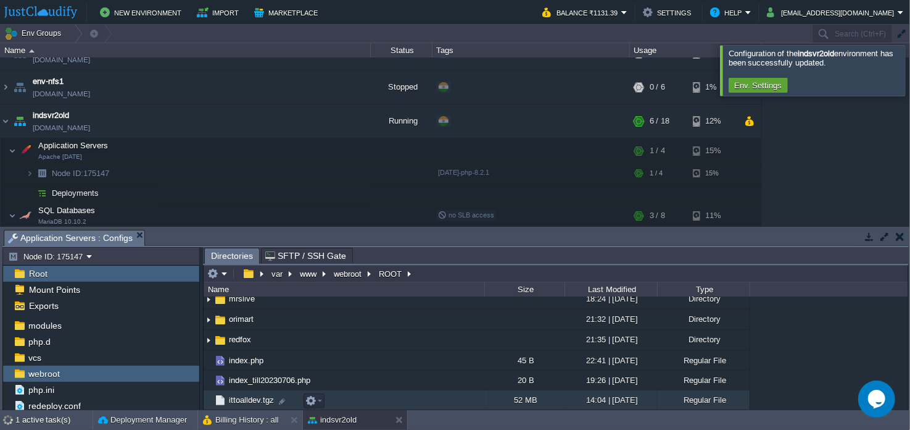
click at [422, 396] on td "ittoalldev.tgz" at bounding box center [344, 400] width 281 height 20
click at [320, 404] on em at bounding box center [314, 400] width 17 height 11
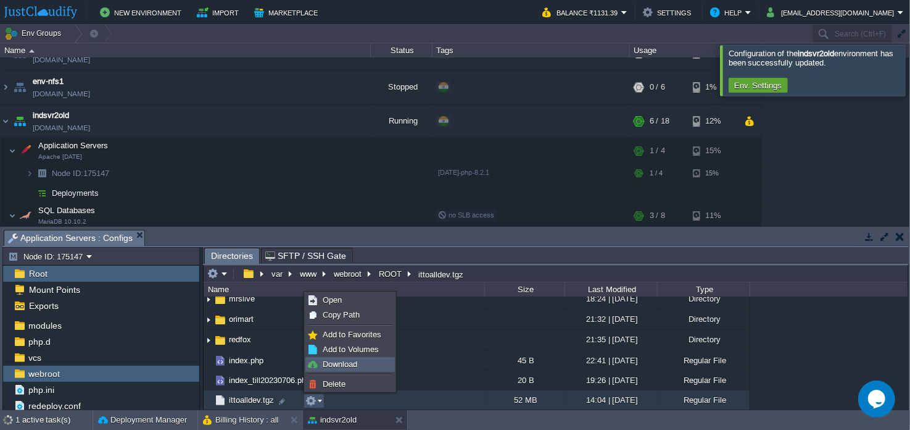
click at [343, 370] on link "Download" at bounding box center [350, 364] width 88 height 14
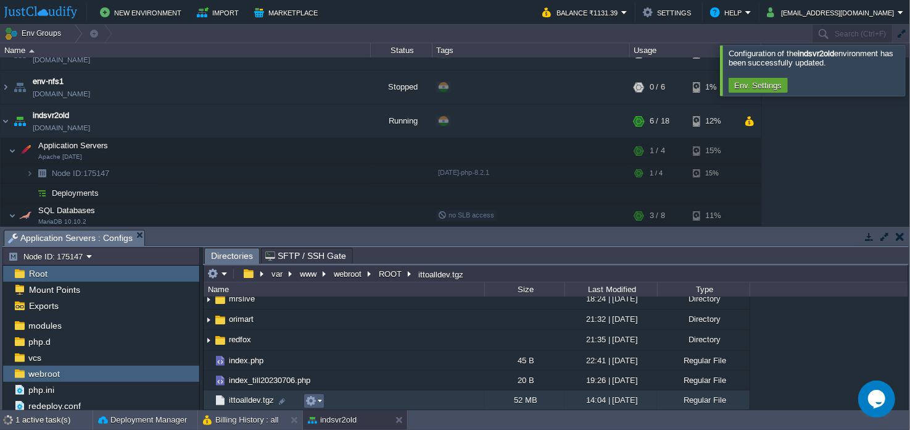
drag, startPoint x: 420, startPoint y: 404, endPoint x: 320, endPoint y: 404, distance: 100.0
click at [320, 404] on em at bounding box center [314, 400] width 17 height 11
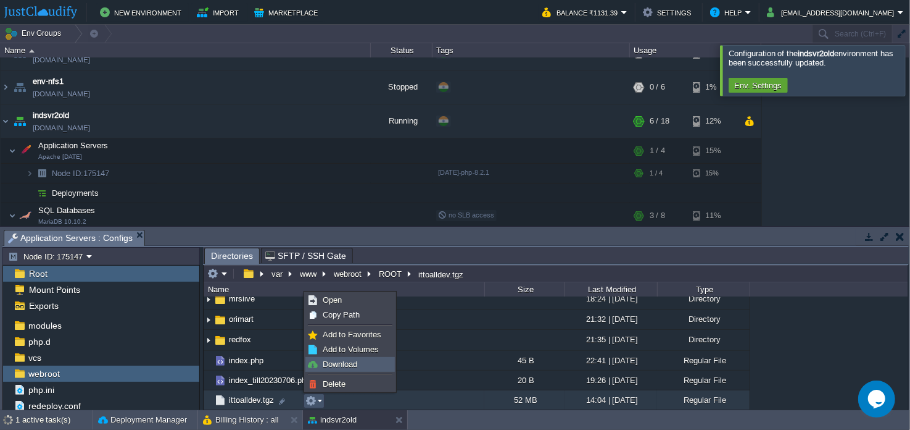
click at [341, 363] on span "Download" at bounding box center [340, 363] width 35 height 9
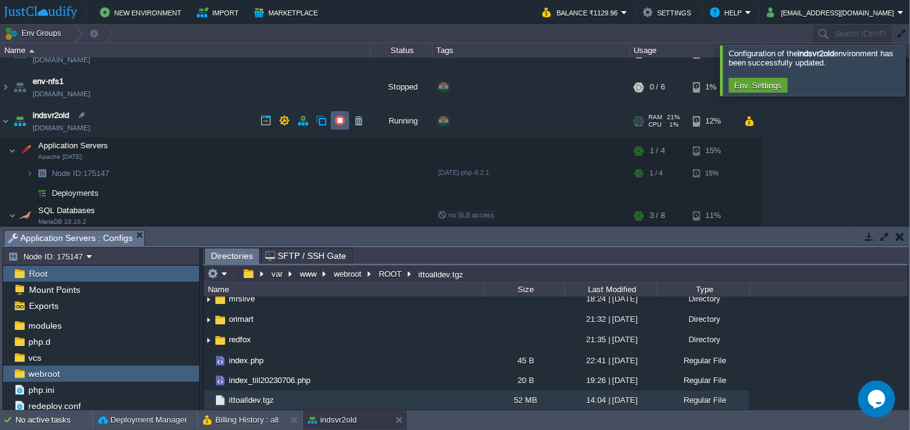
click at [341, 122] on button "button" at bounding box center [340, 120] width 11 height 11
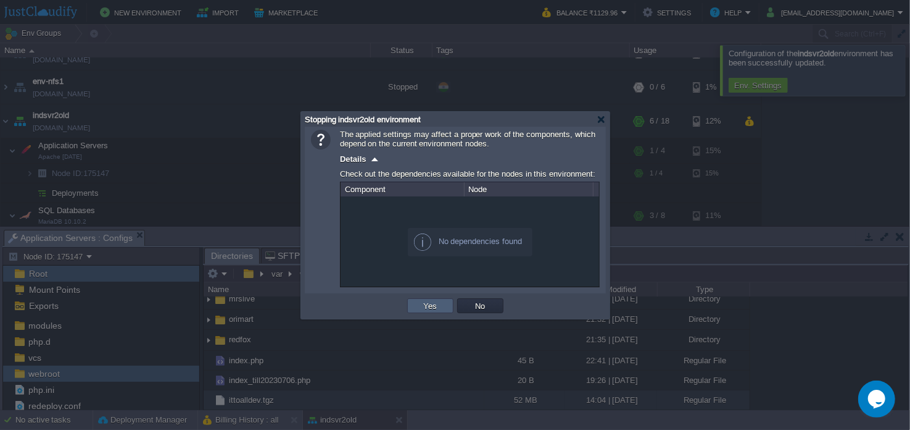
click at [424, 304] on button "Yes" at bounding box center [430, 305] width 21 height 11
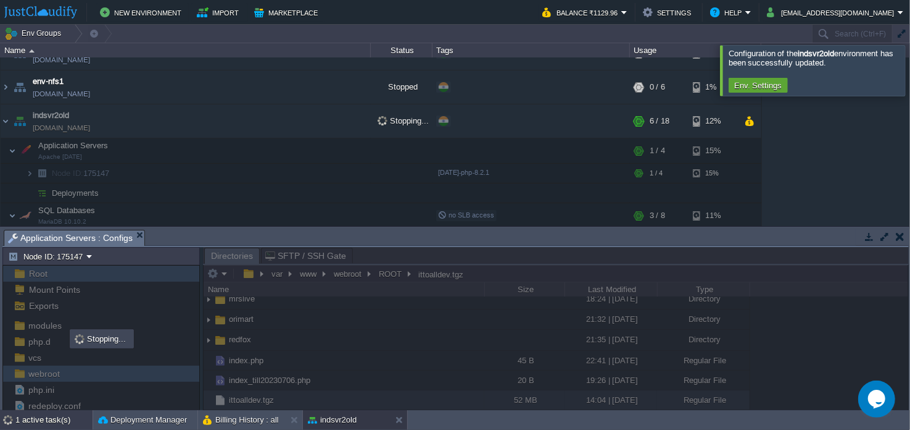
click at [69, 423] on div "1 active task(s)" at bounding box center [53, 420] width 77 height 20
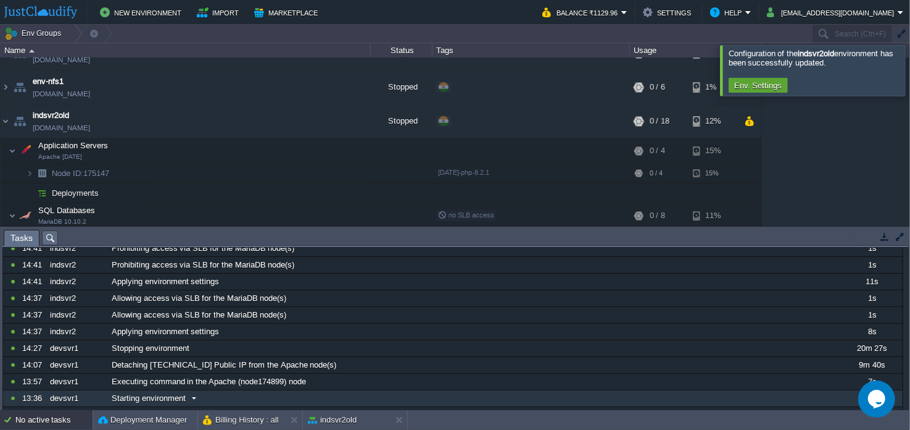
scroll to position [0, 0]
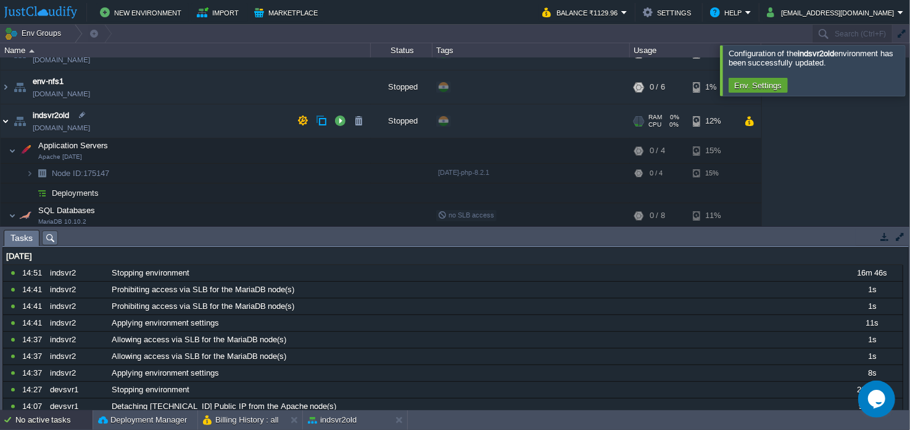
drag, startPoint x: 6, startPoint y: 118, endPoint x: 6, endPoint y: 126, distance: 8.0
click at [6, 118] on img at bounding box center [6, 120] width 10 height 33
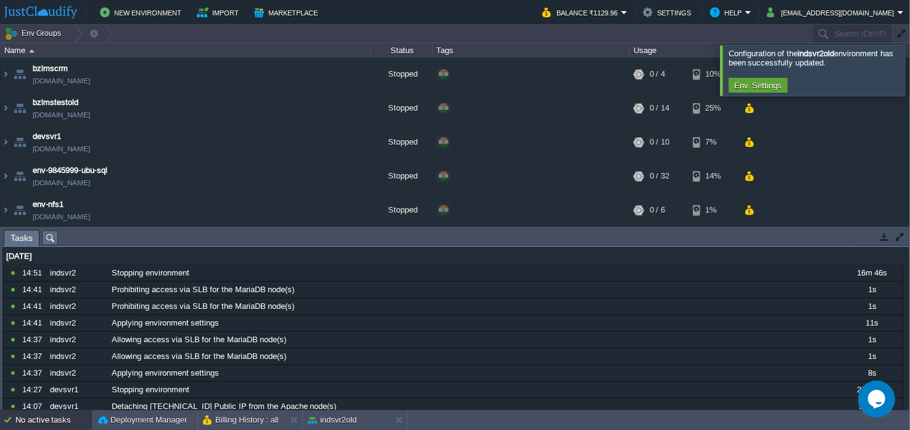
click at [910, 74] on div at bounding box center [925, 70] width 0 height 50
